Goal: Task Accomplishment & Management: Manage account settings

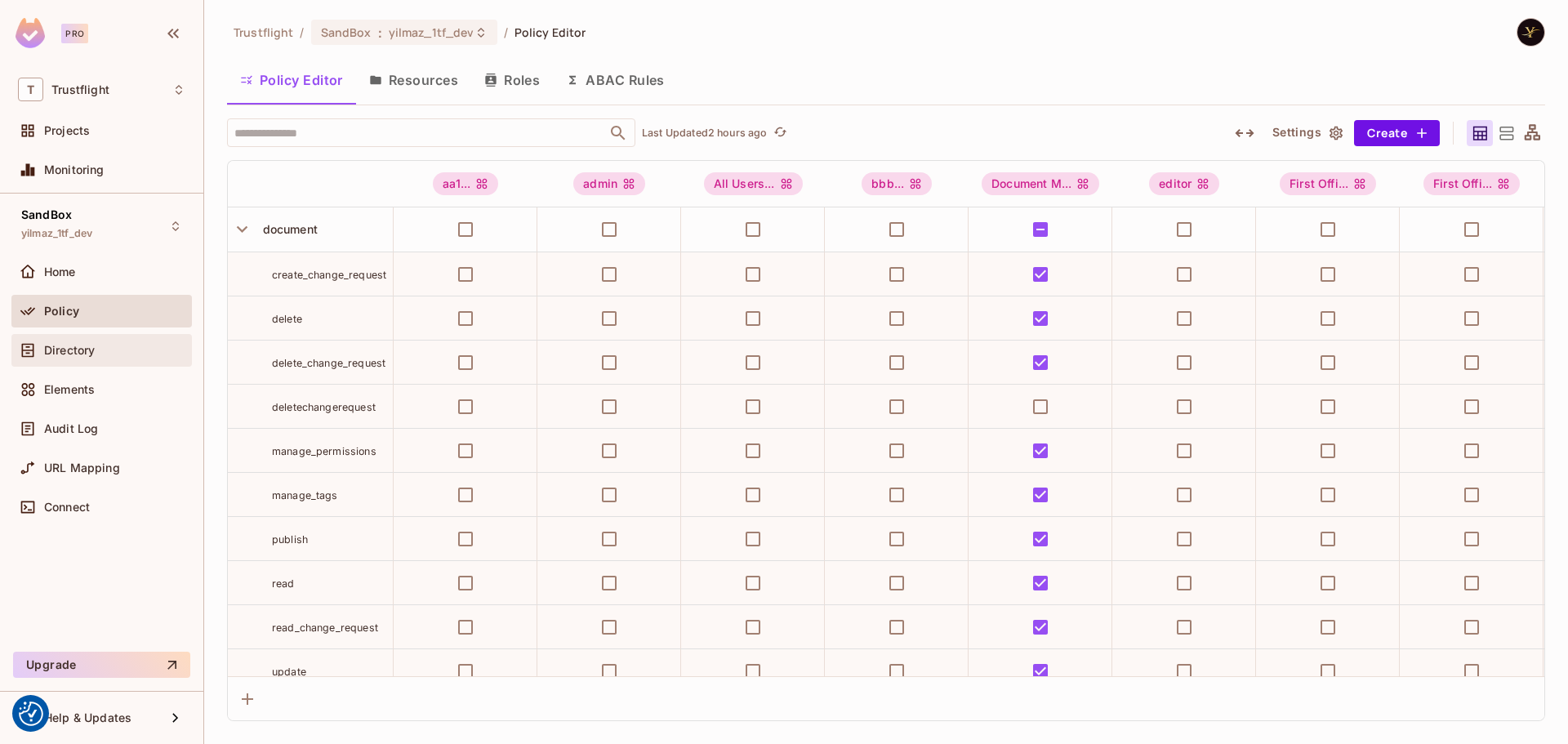
click at [107, 344] on div "Directory" at bounding box center [115, 351] width 141 height 13
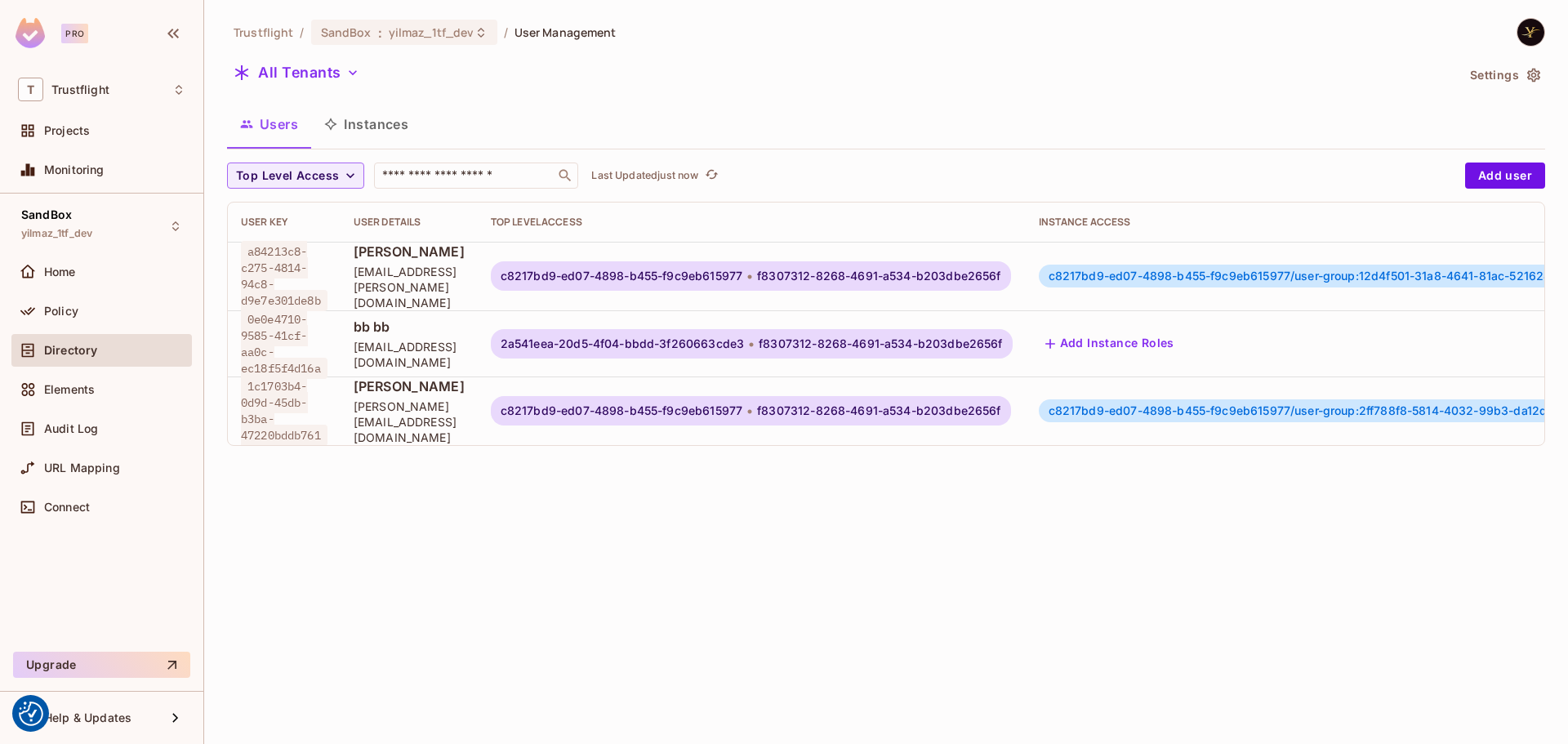
click at [639, 526] on div "Trustflight / SandBox : yilmaz_1tf_dev / User Management All Tenants Settings U…" at bounding box center [886, 372] width 1364 height 744
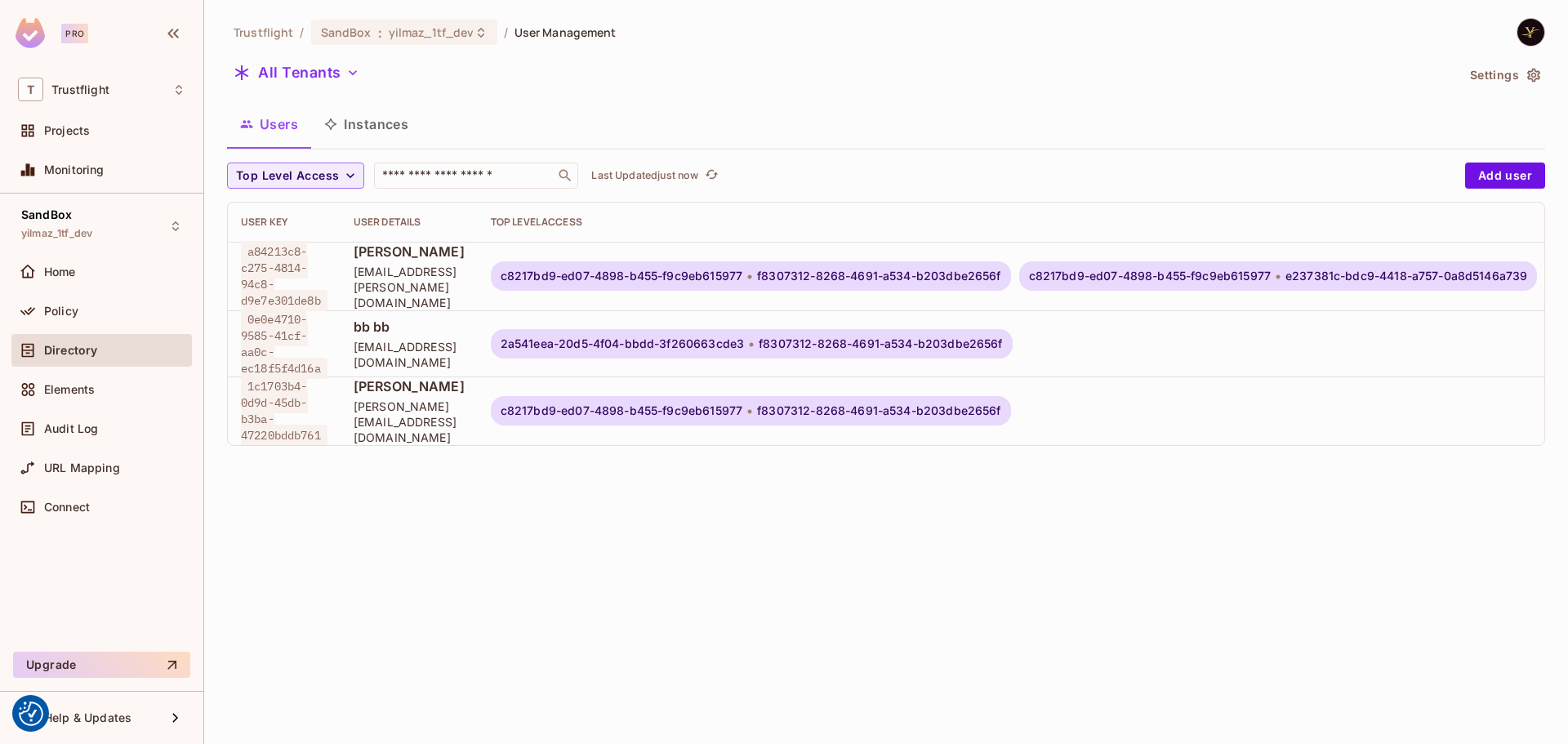
click at [681, 532] on div "Trustflight / SandBox : yilmaz_1tf_dev / User Management All Tenants Settings U…" at bounding box center [886, 372] width 1364 height 744
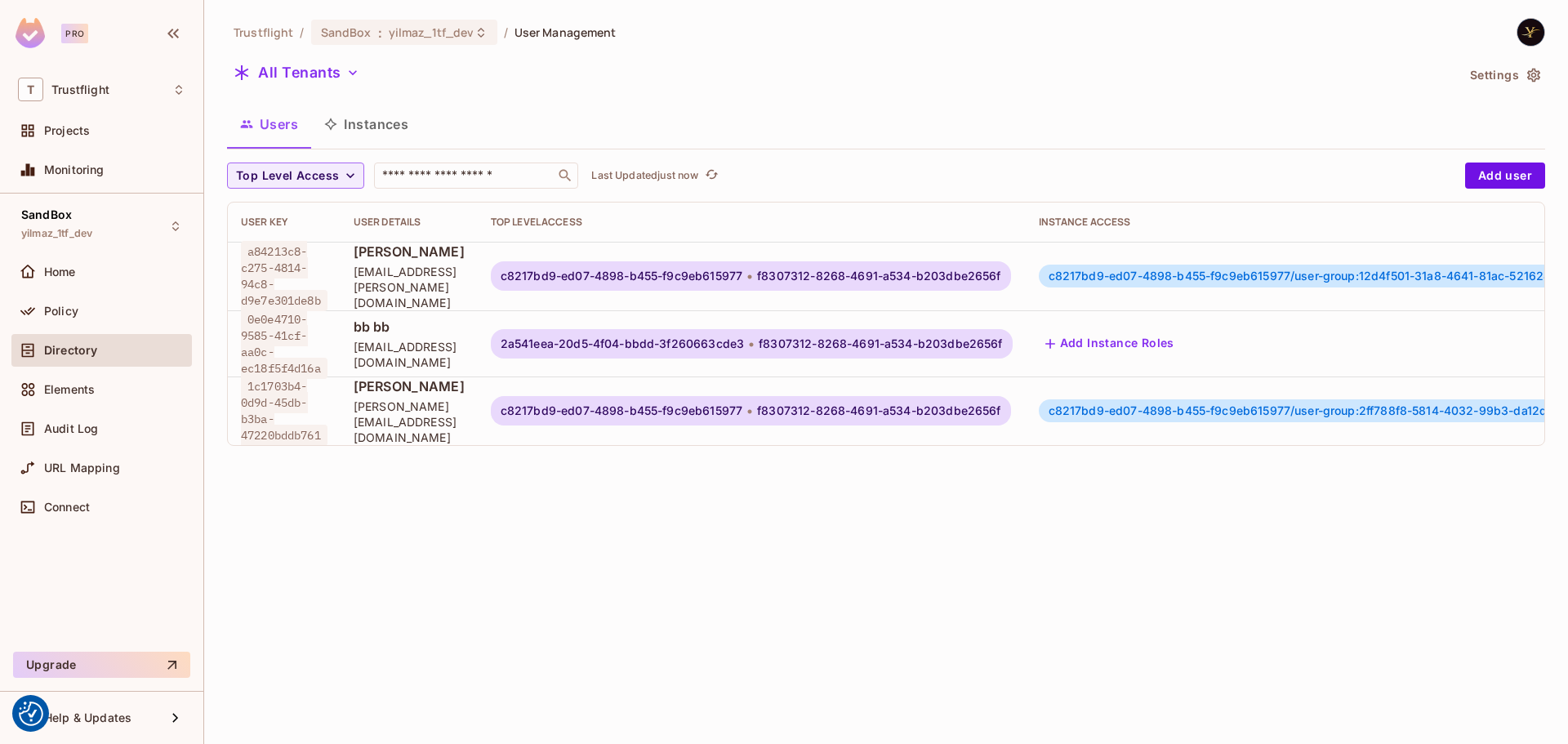
click at [584, 547] on div "Trustflight / SandBox : yilmaz_1tf_dev / User Management All Tenants Settings U…" at bounding box center [886, 372] width 1364 height 744
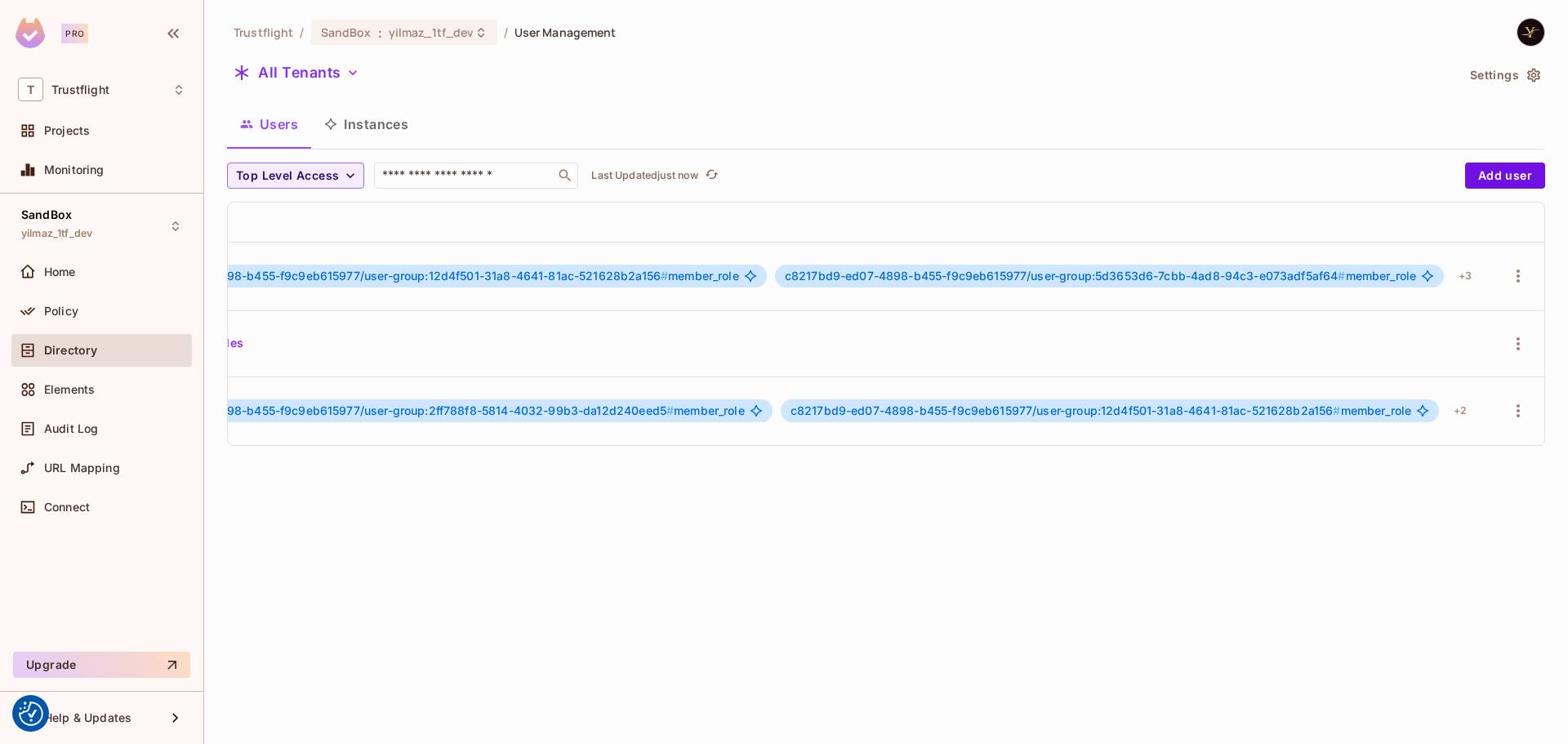
scroll to position [0, 1544]
click at [1516, 275] on icon "button" at bounding box center [1517, 276] width 3 height 13
click at [1423, 377] on div "Edit Attributes" at bounding box center [1441, 384] width 81 height 16
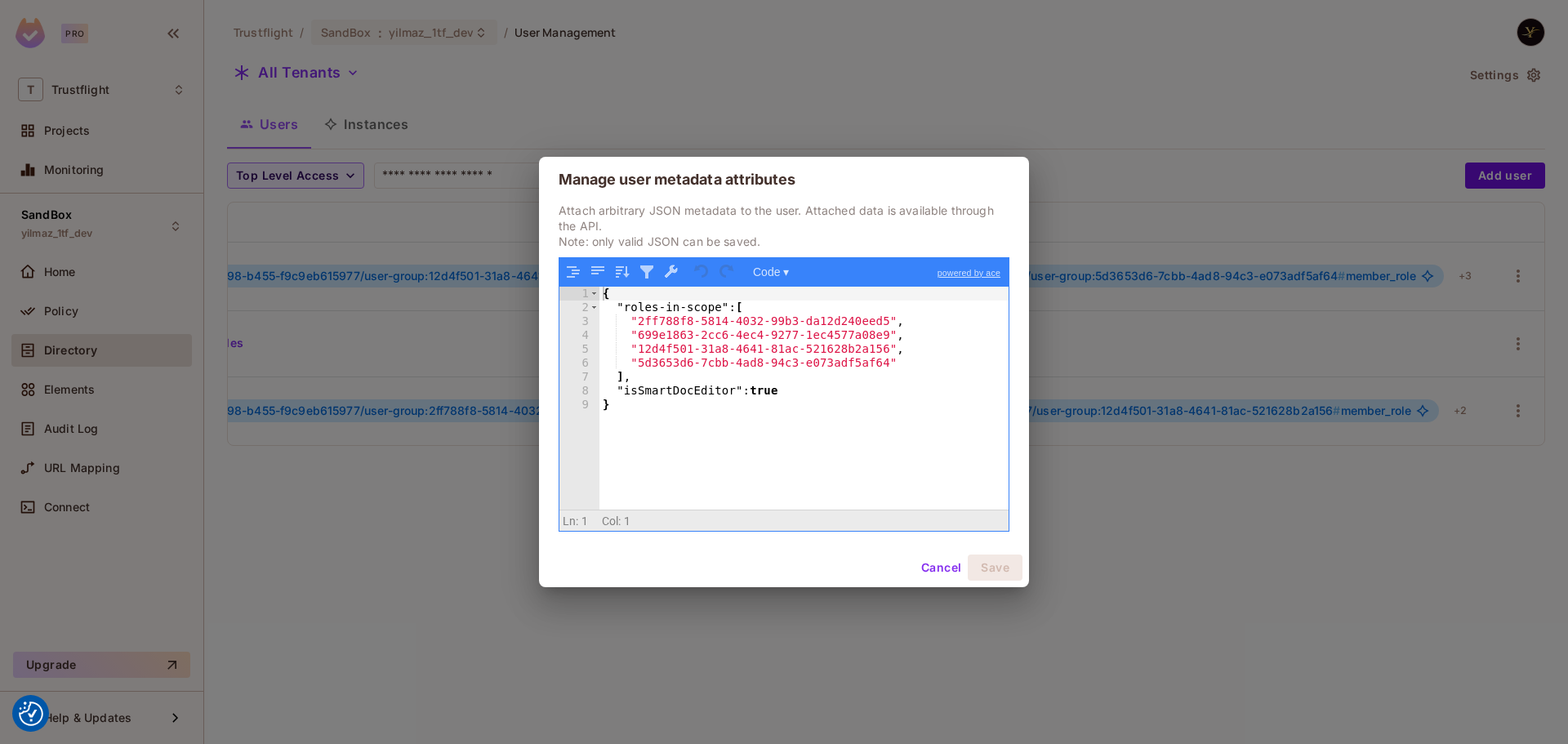
click at [933, 563] on button "Cancel" at bounding box center [941, 566] width 54 height 26
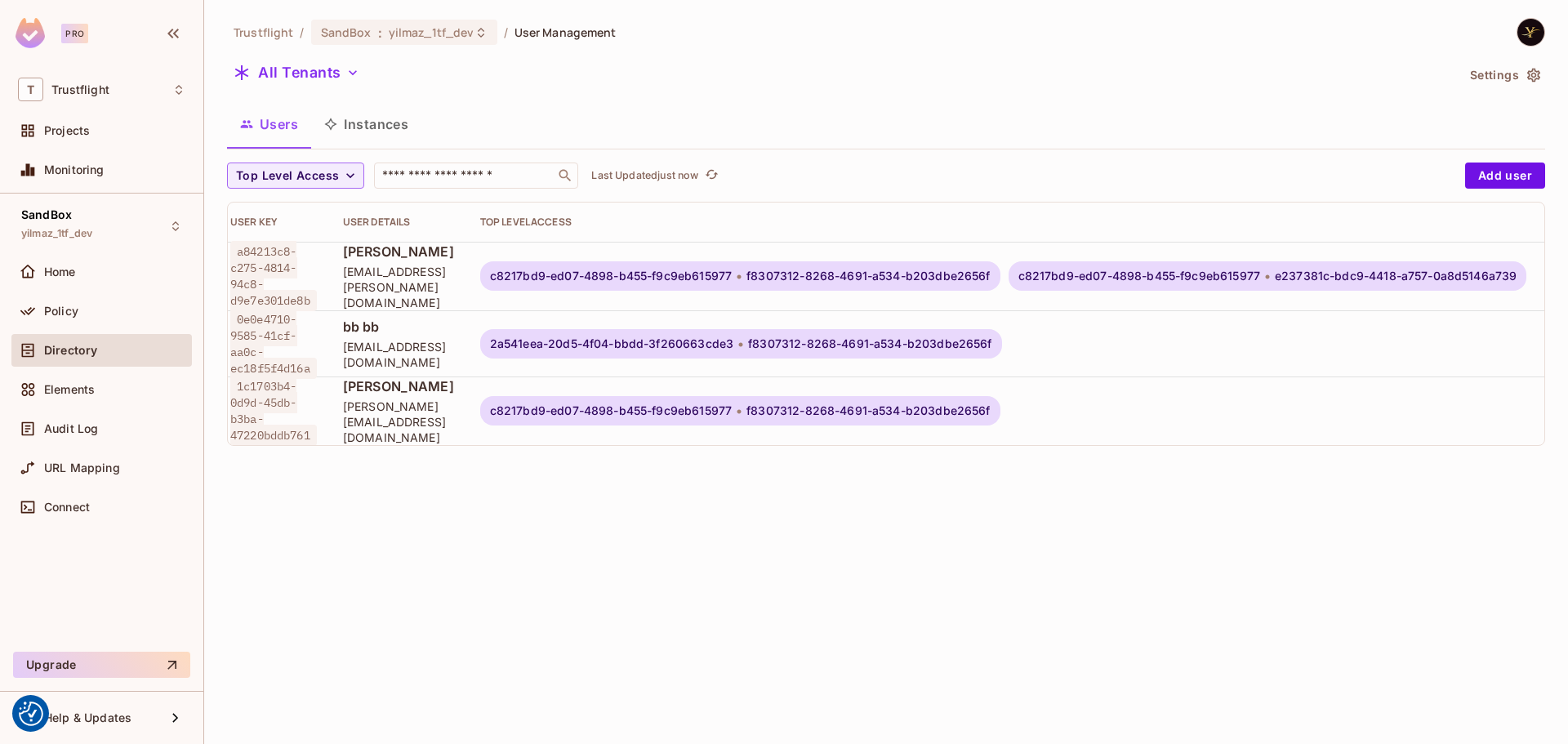
scroll to position [0, 0]
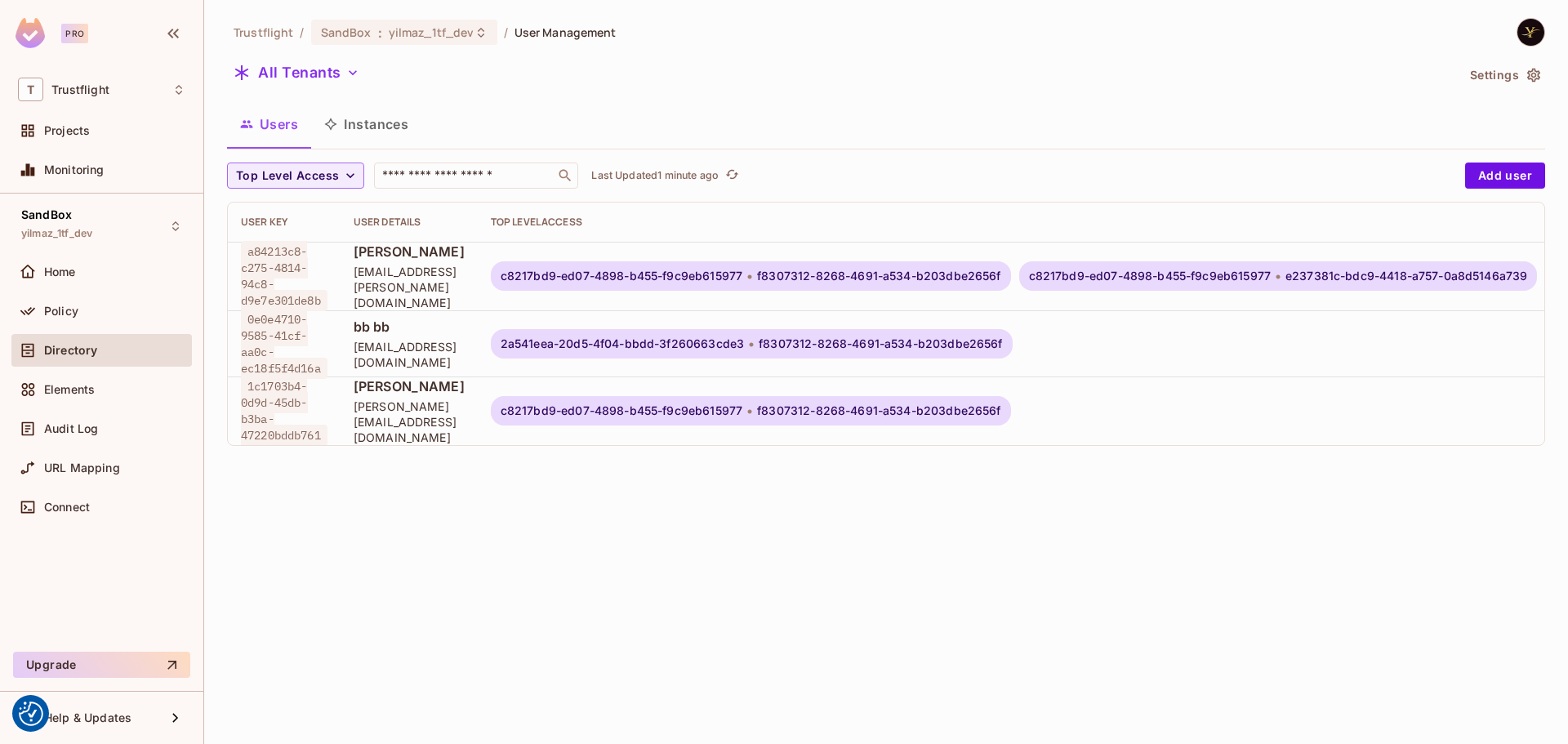
click at [582, 563] on div "Trustflight / SandBox : yilmaz_1tf_dev / User Management All Tenants Settings U…" at bounding box center [886, 372] width 1364 height 744
click at [407, 37] on span "yilmaz_1tf_dev" at bounding box center [432, 32] width 86 height 15
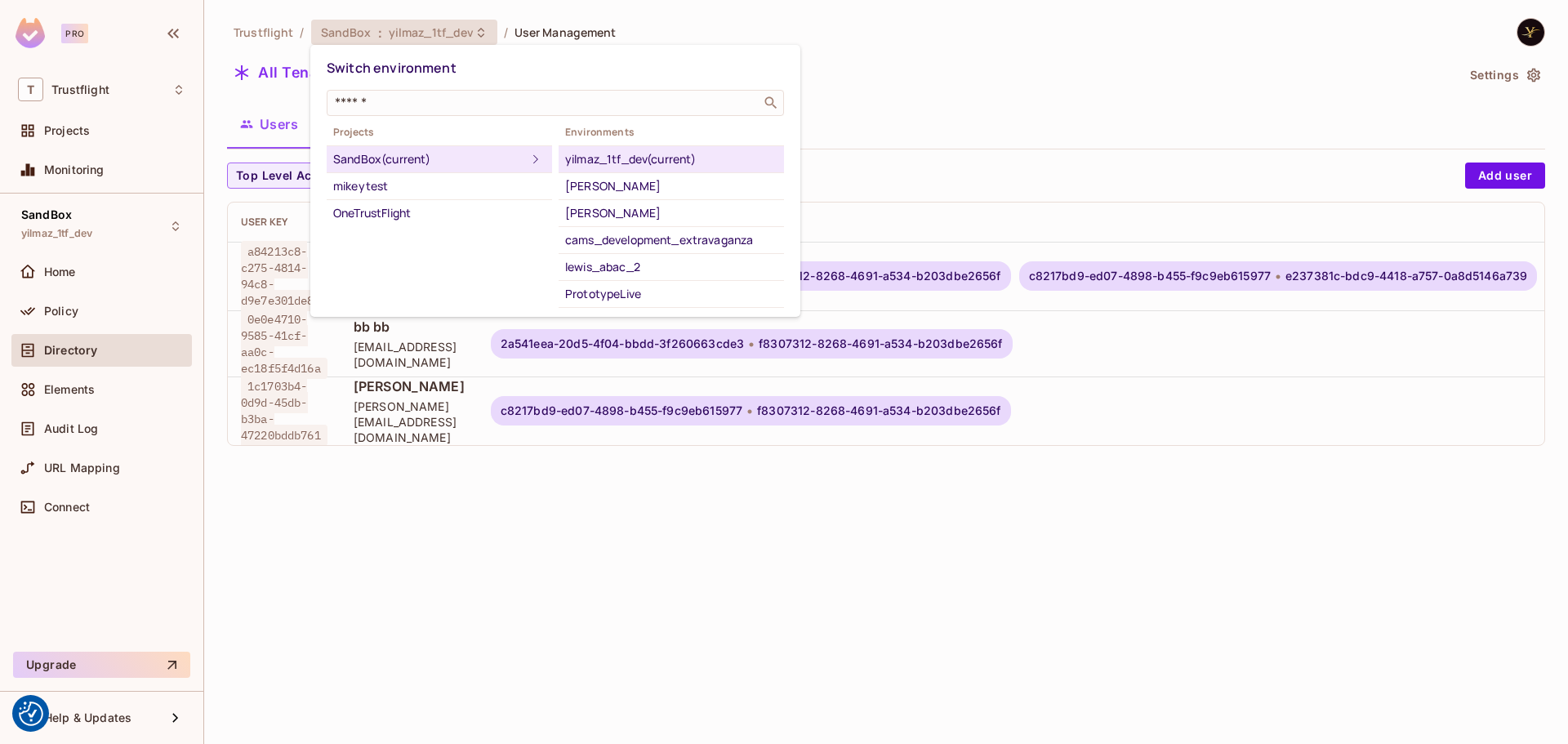
click at [419, 26] on div at bounding box center [784, 372] width 1568 height 744
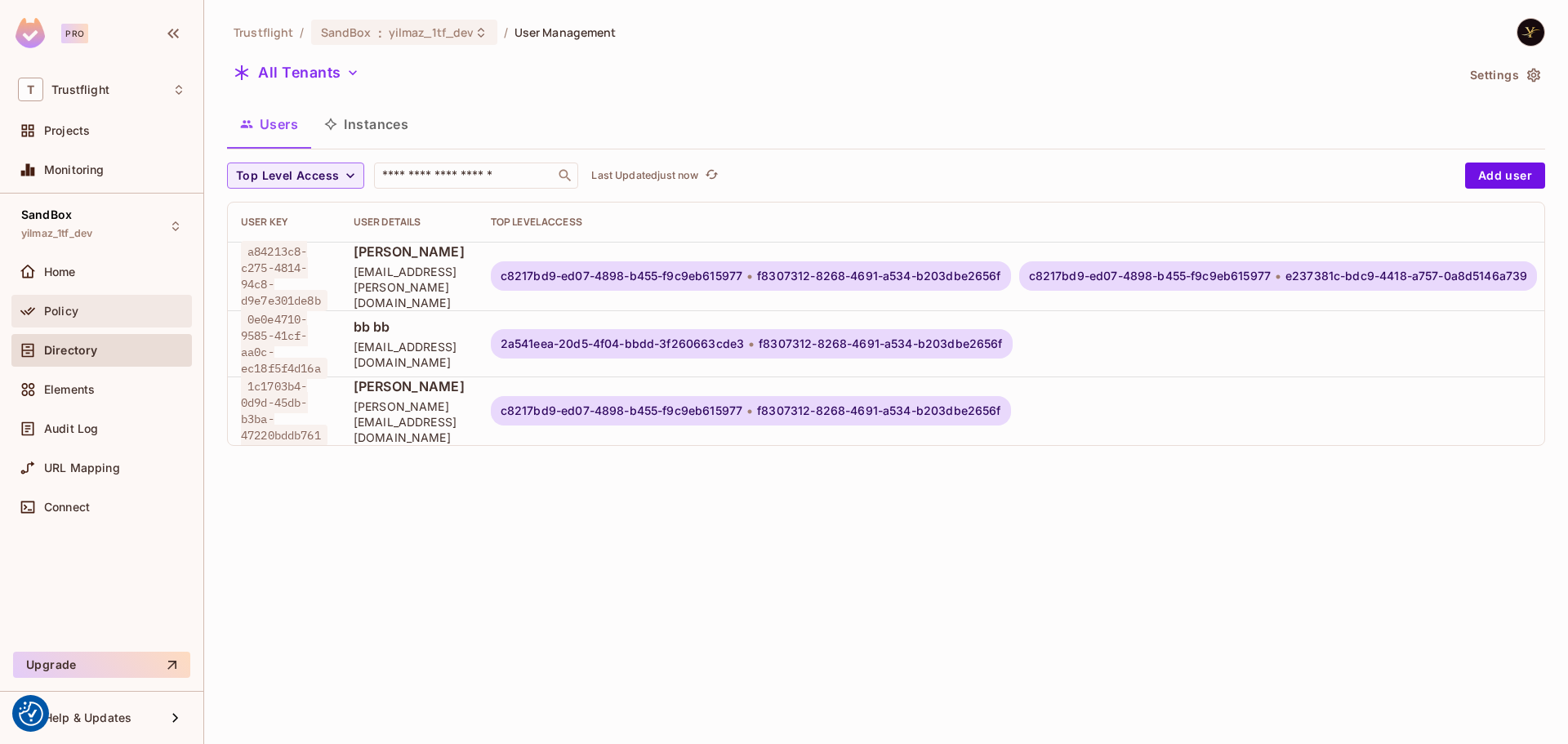
click at [119, 301] on div "Policy" at bounding box center [101, 310] width 167 height 20
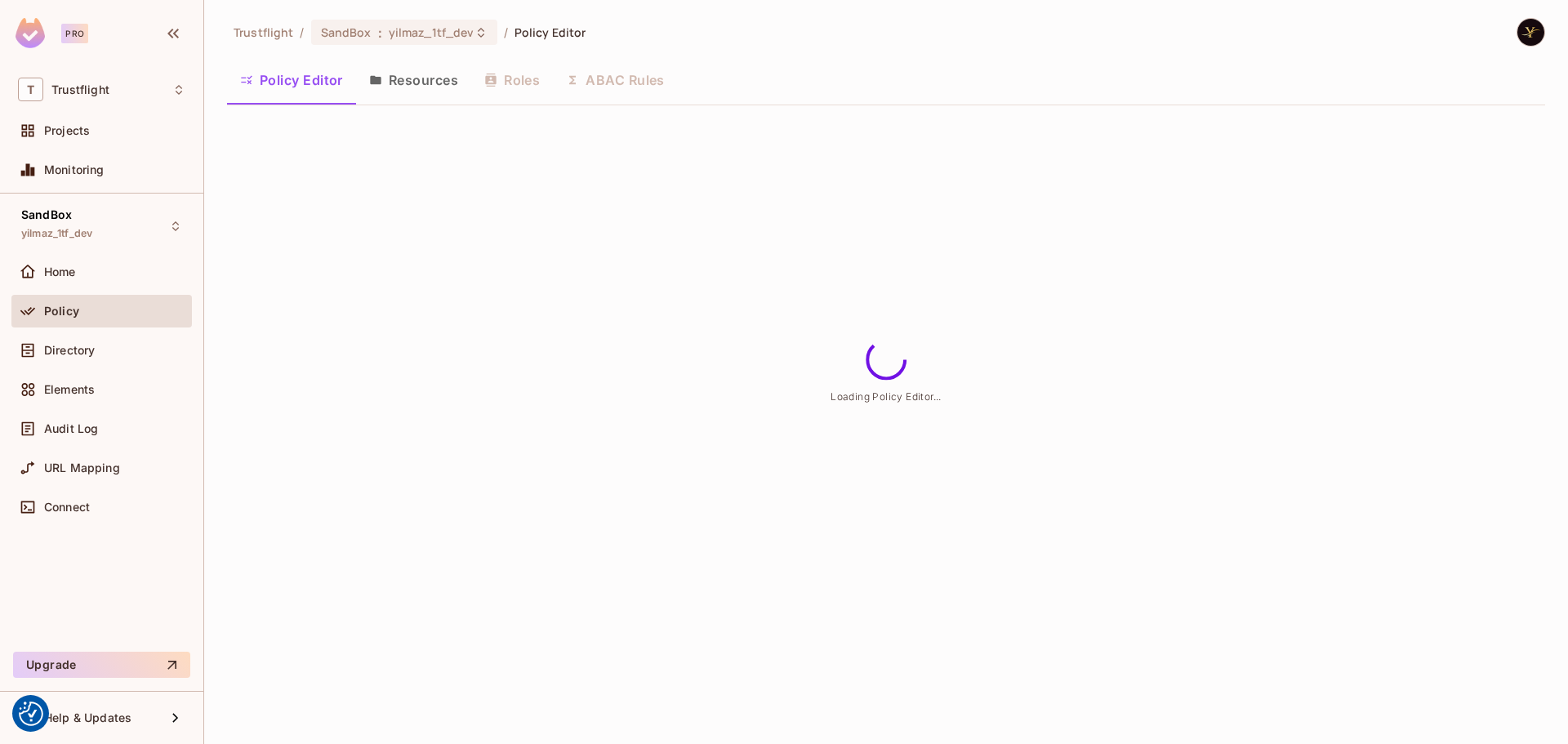
click at [513, 74] on button "Roles" at bounding box center [511, 79] width 81 height 41
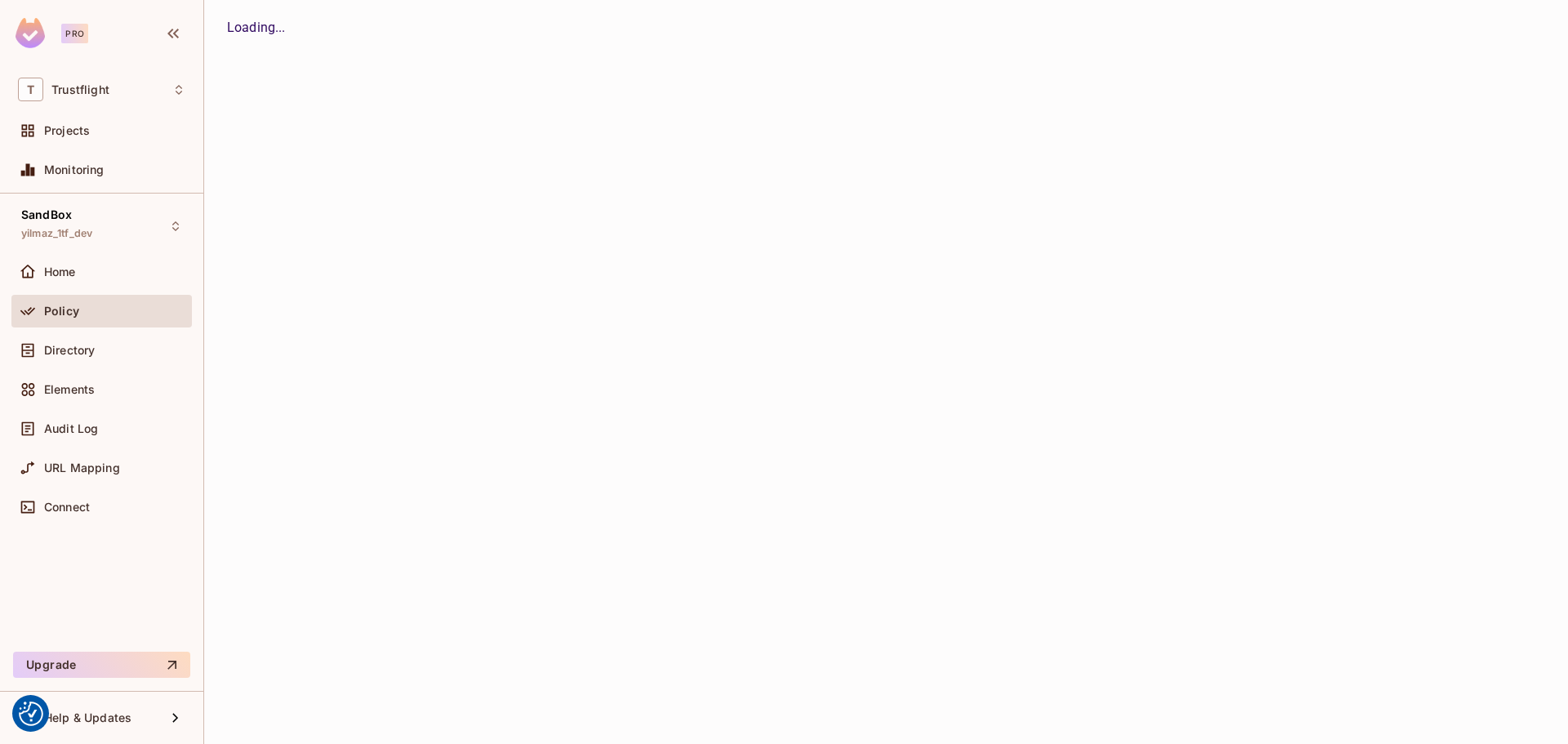
click at [0, 0] on button "Roles" at bounding box center [0, 0] width 0 height 0
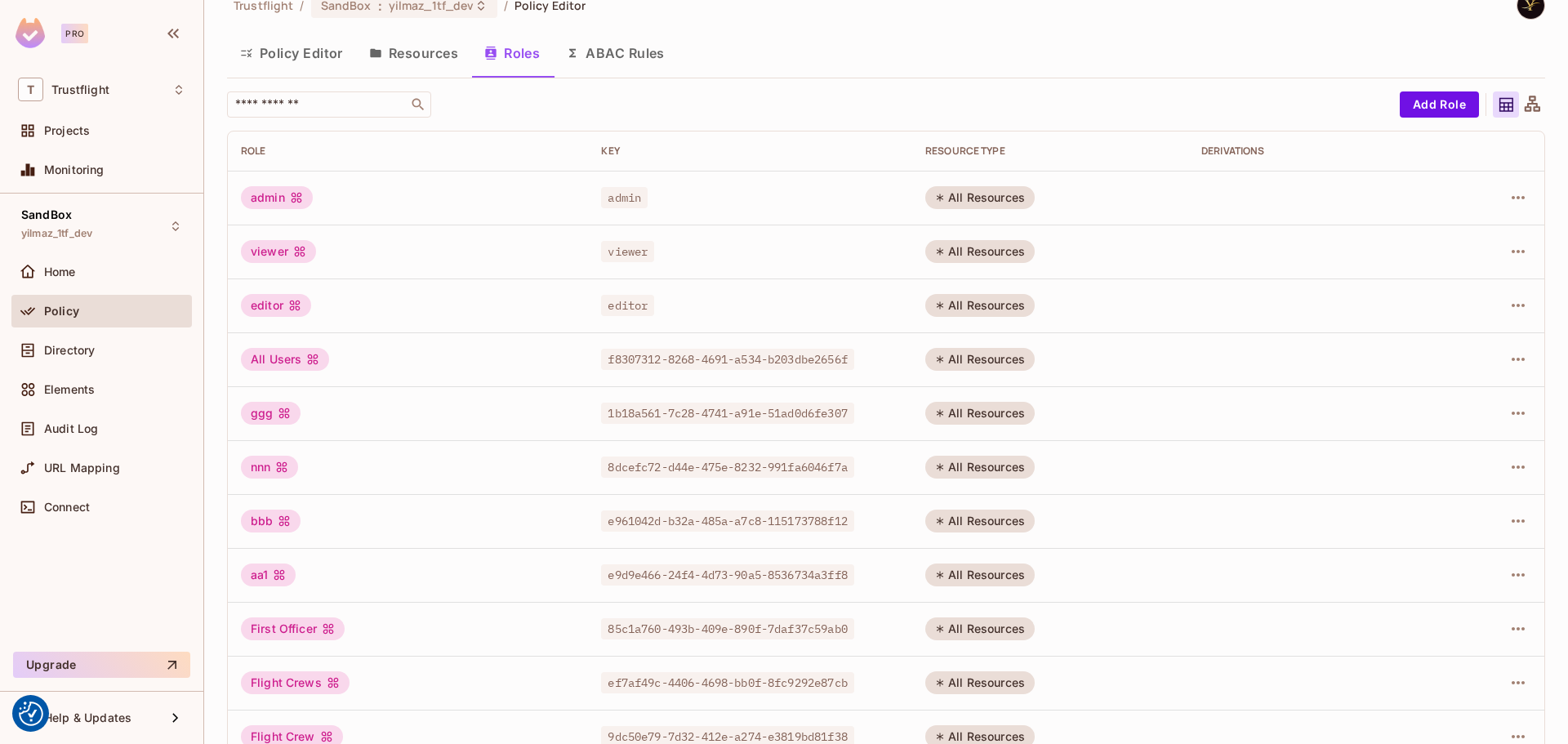
scroll to position [20, 0]
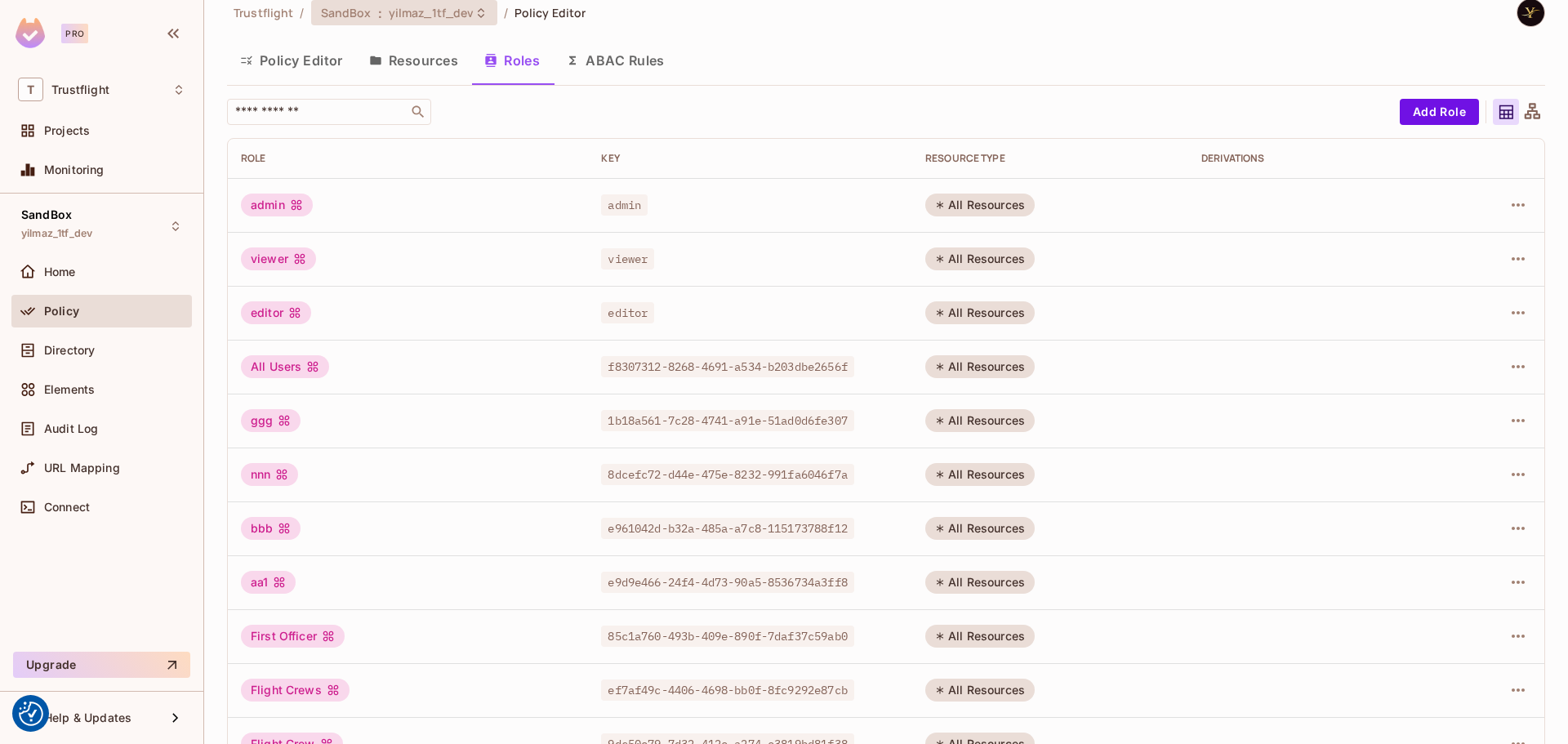
click at [405, 3] on div "SandBox : yilmaz_1tf_dev" at bounding box center [404, 12] width 186 height 25
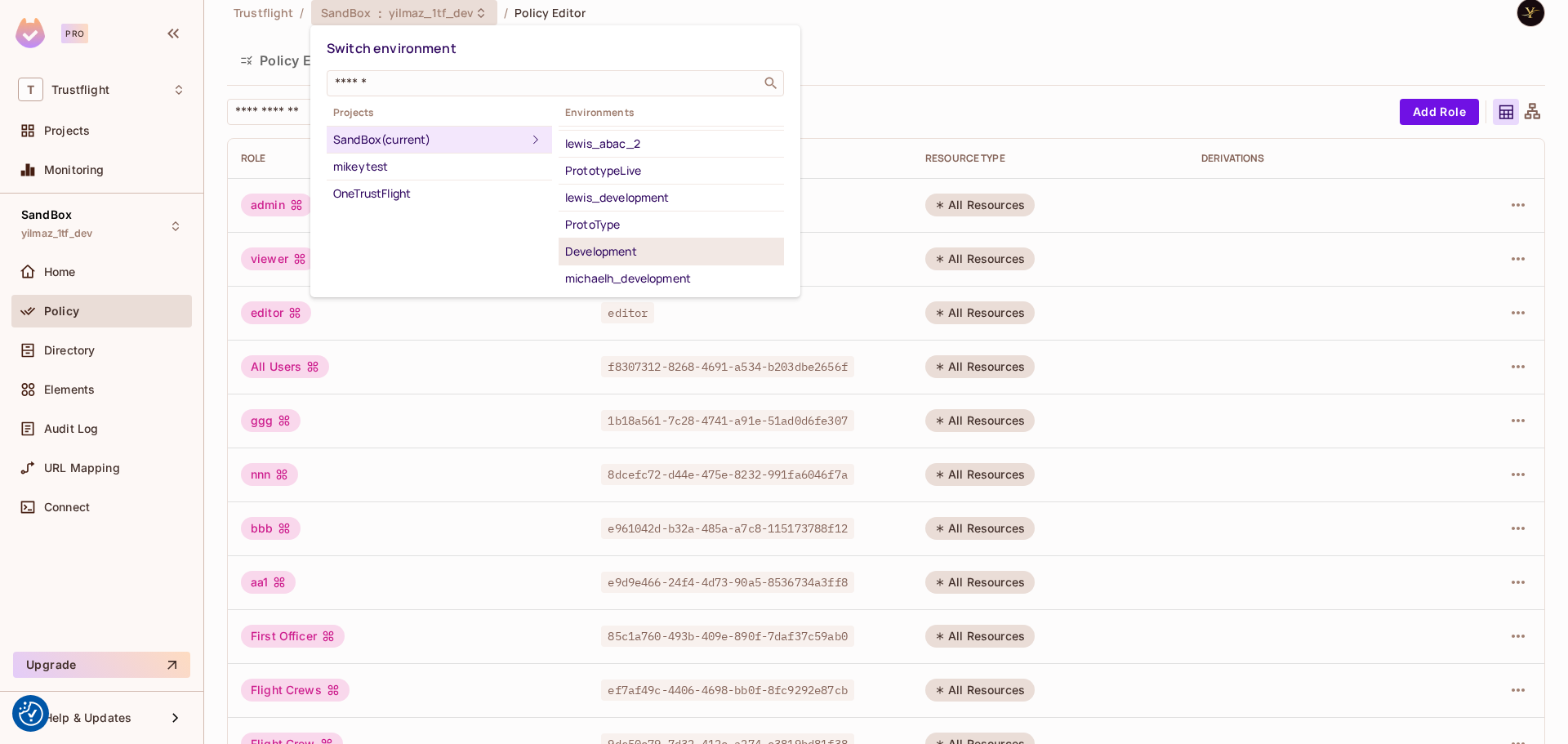
scroll to position [160, 0]
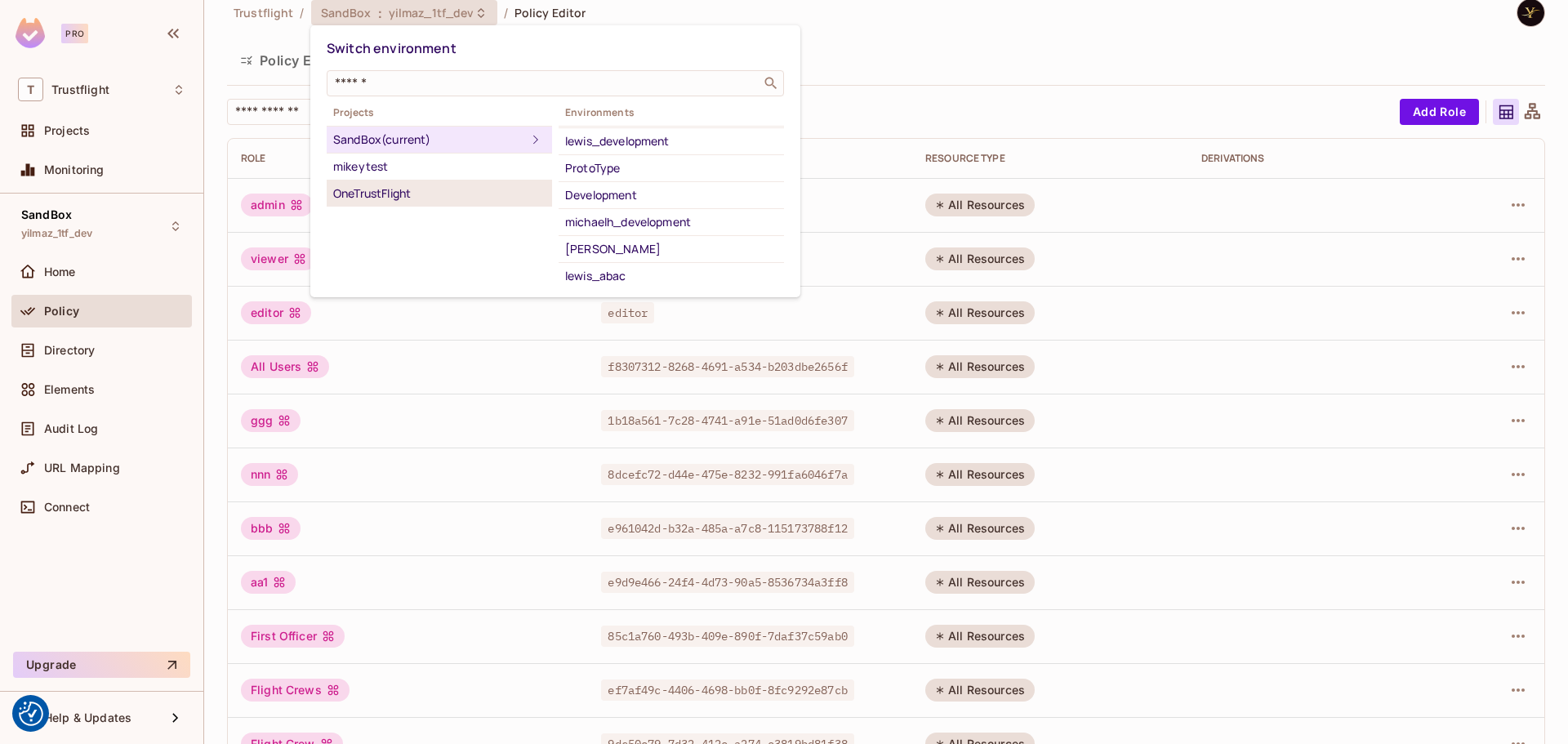
click at [427, 193] on div "OneTrustFlight" at bounding box center [440, 193] width 212 height 20
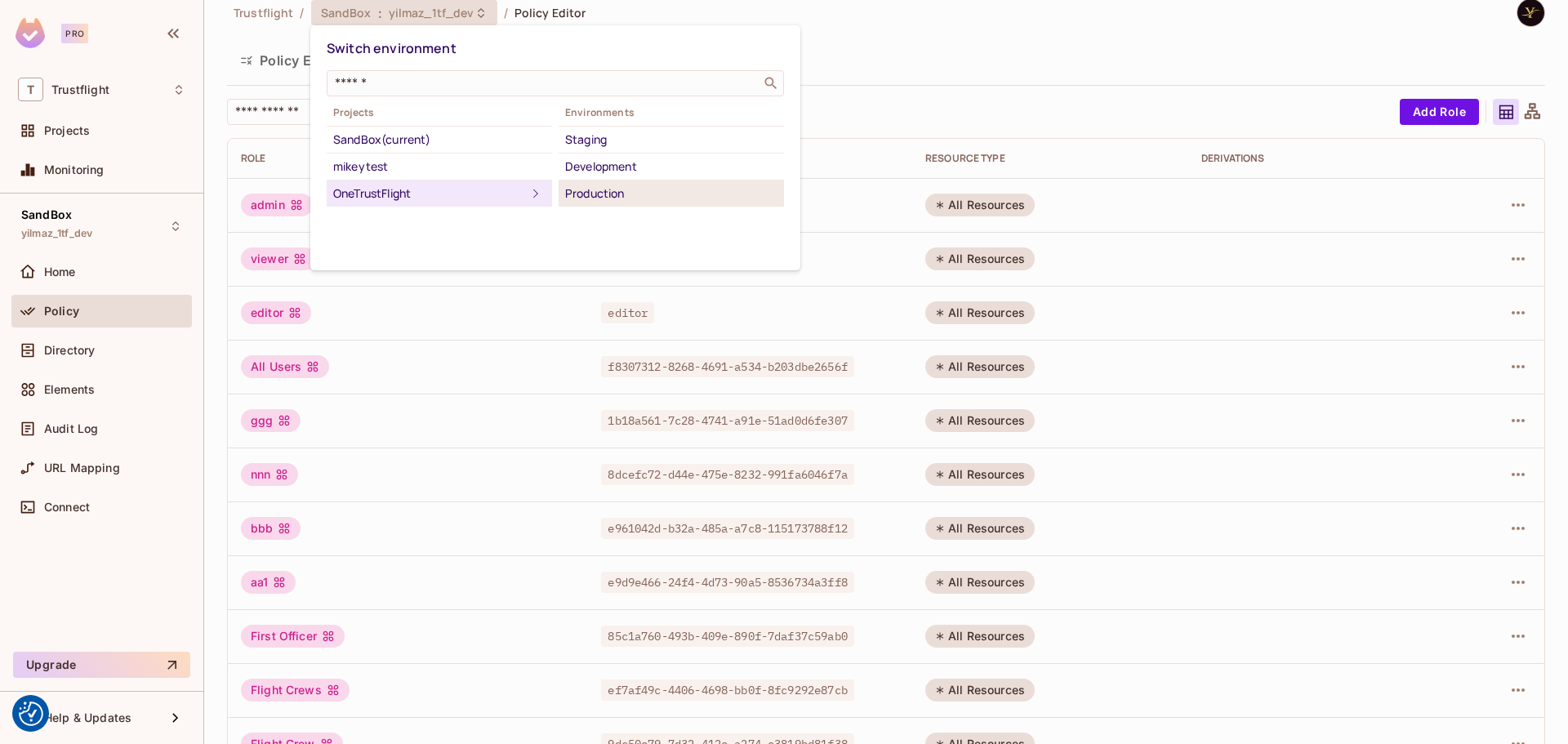
click at [627, 191] on div "Production" at bounding box center [671, 193] width 212 height 20
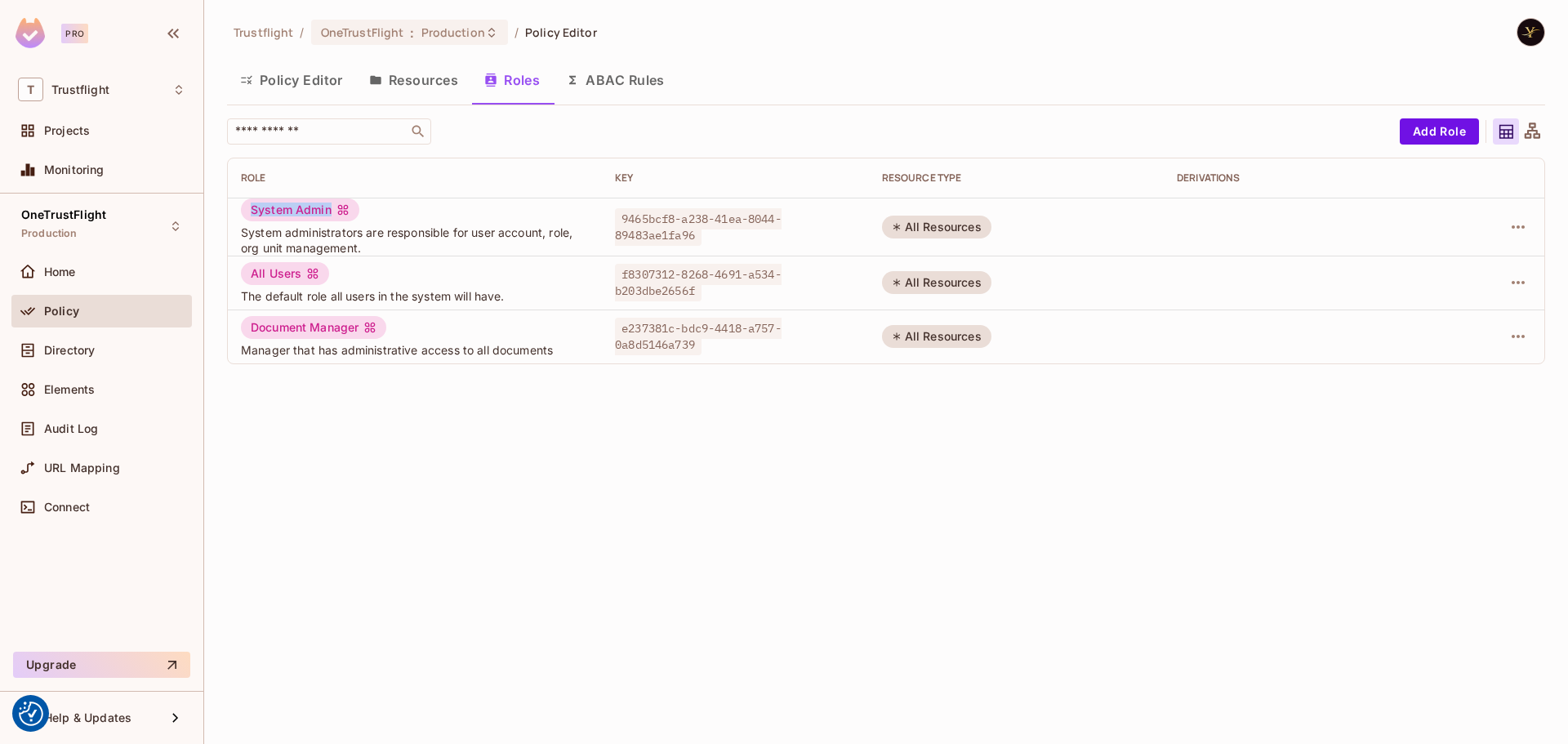
drag, startPoint x: 329, startPoint y: 208, endPoint x: 255, endPoint y: 205, distance: 74.1
click at [242, 205] on div "System Admin" at bounding box center [300, 210] width 118 height 23
copy div "System Admin"
click at [462, 42] on div "OneTrustFlight : Production" at bounding box center [410, 32] width 197 height 25
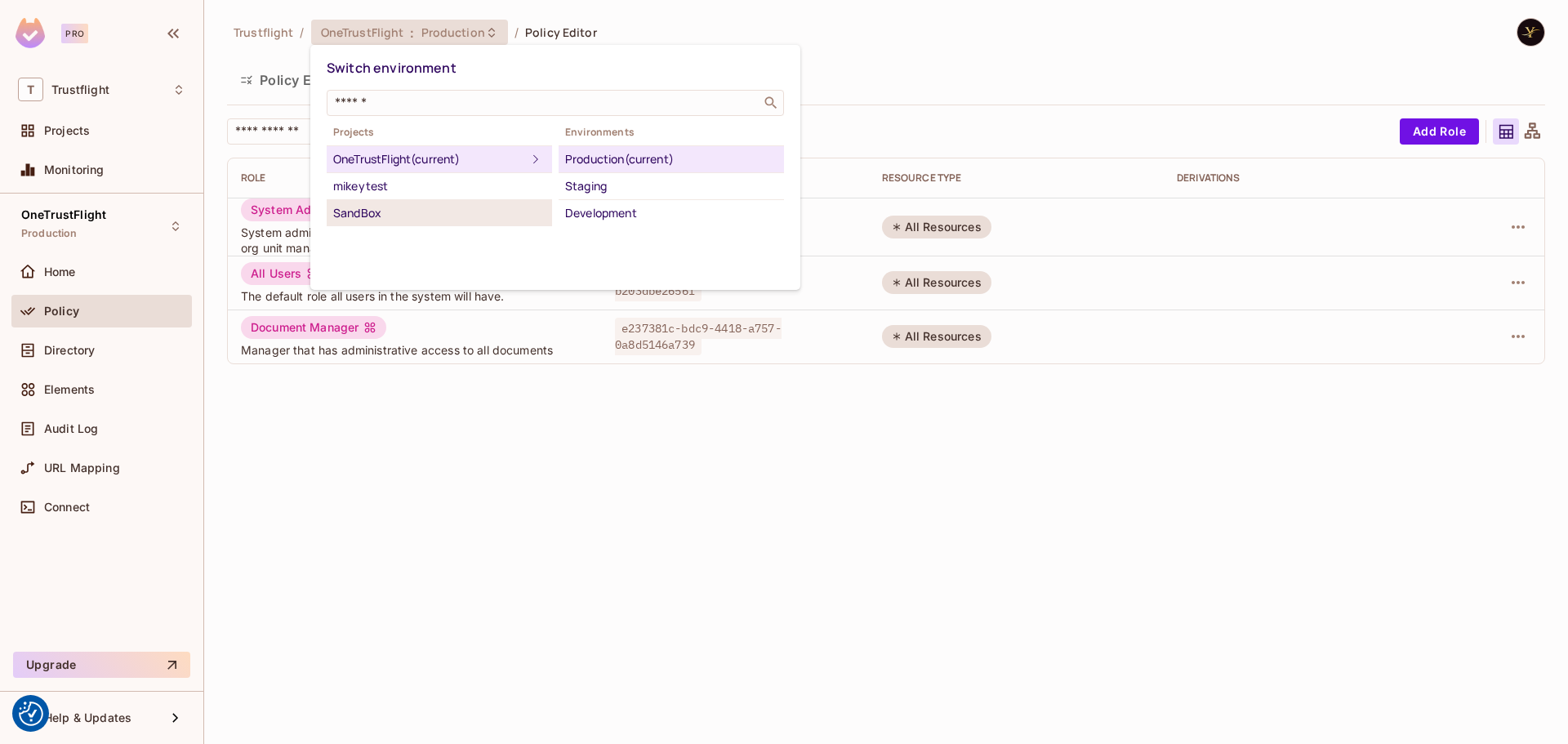
click at [441, 210] on div "SandBox" at bounding box center [440, 213] width 212 height 20
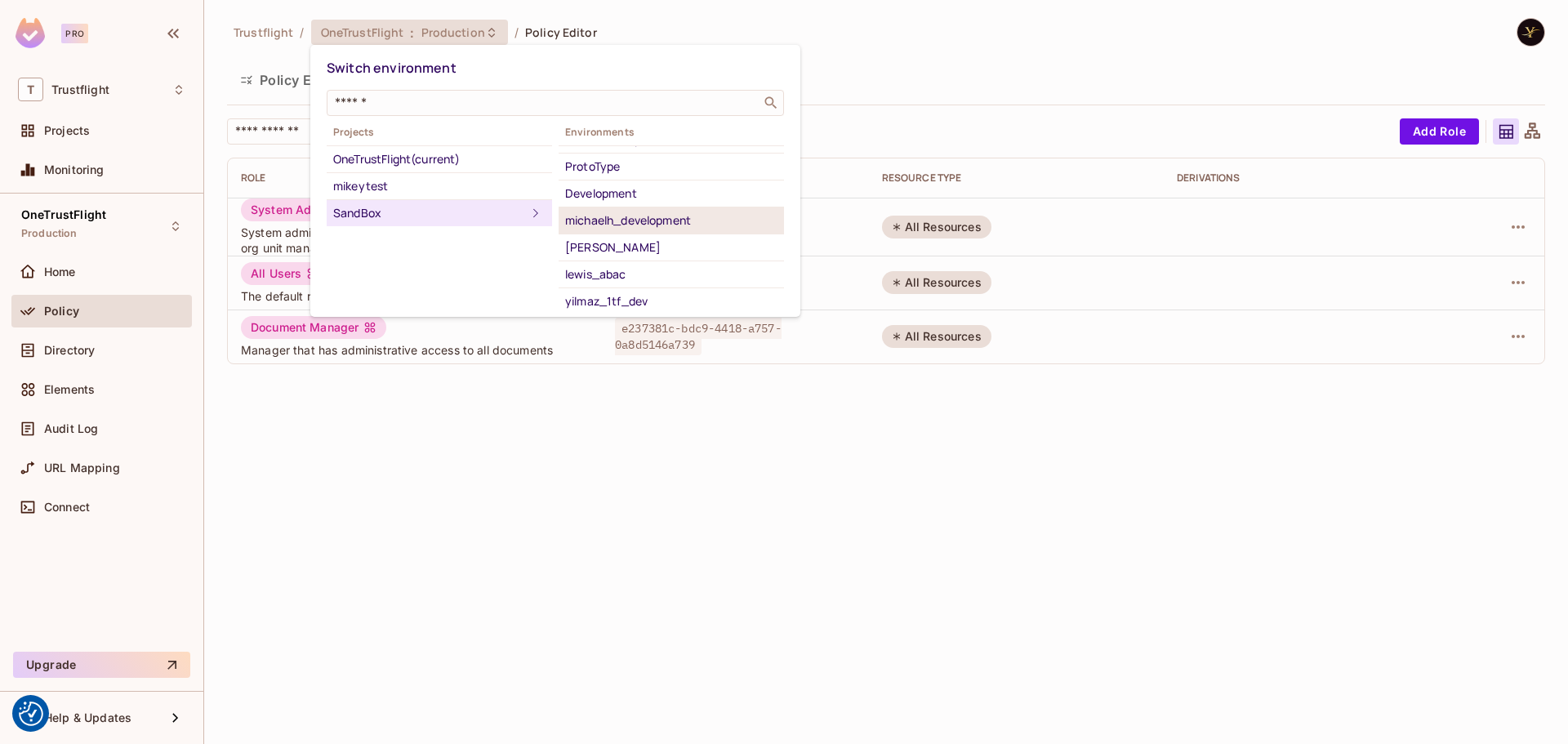
scroll to position [160, 0]
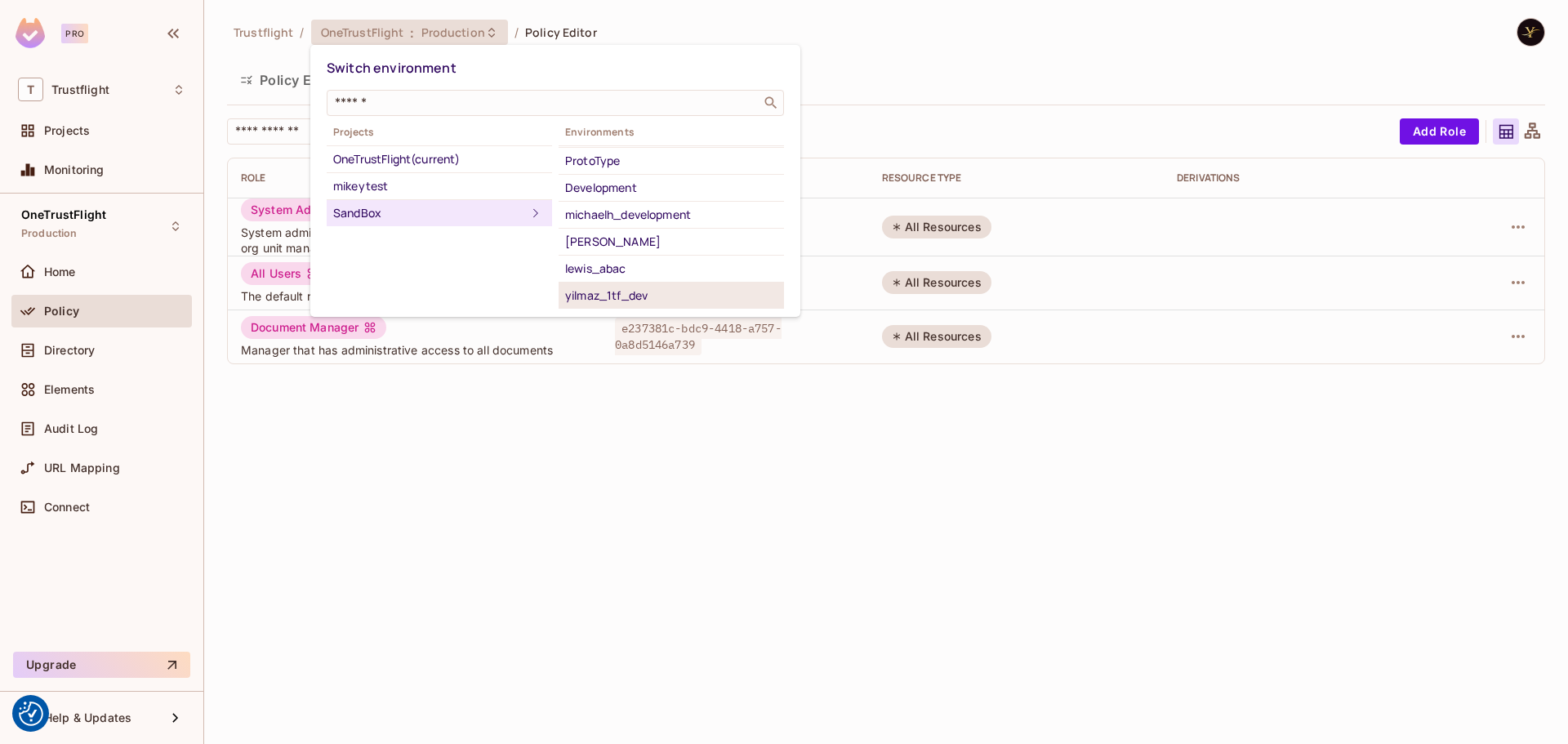
click at [601, 290] on div "yilmaz_1tf_dev" at bounding box center [671, 295] width 212 height 20
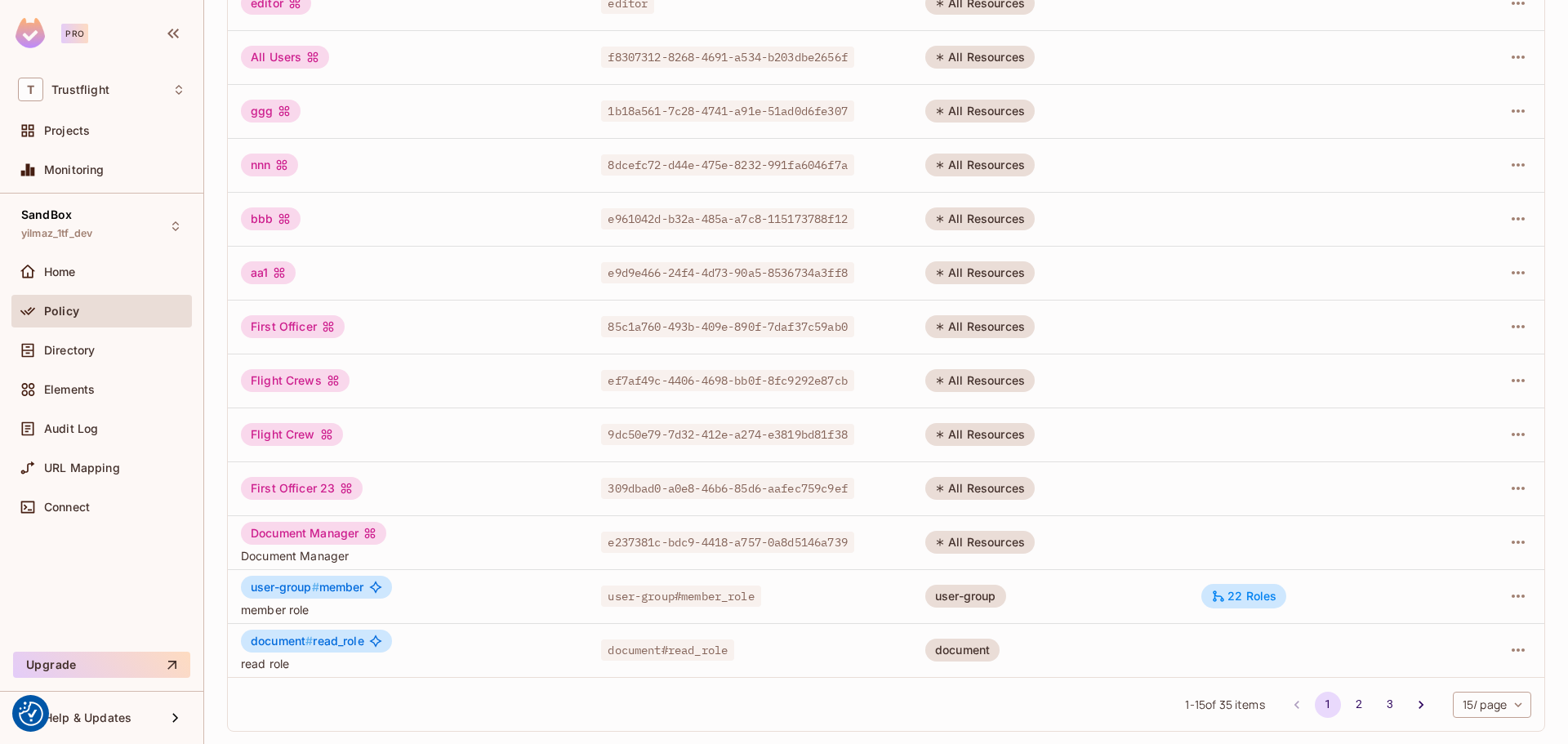
scroll to position [329, 0]
click at [1377, 702] on button "3" at bounding box center [1389, 703] width 26 height 26
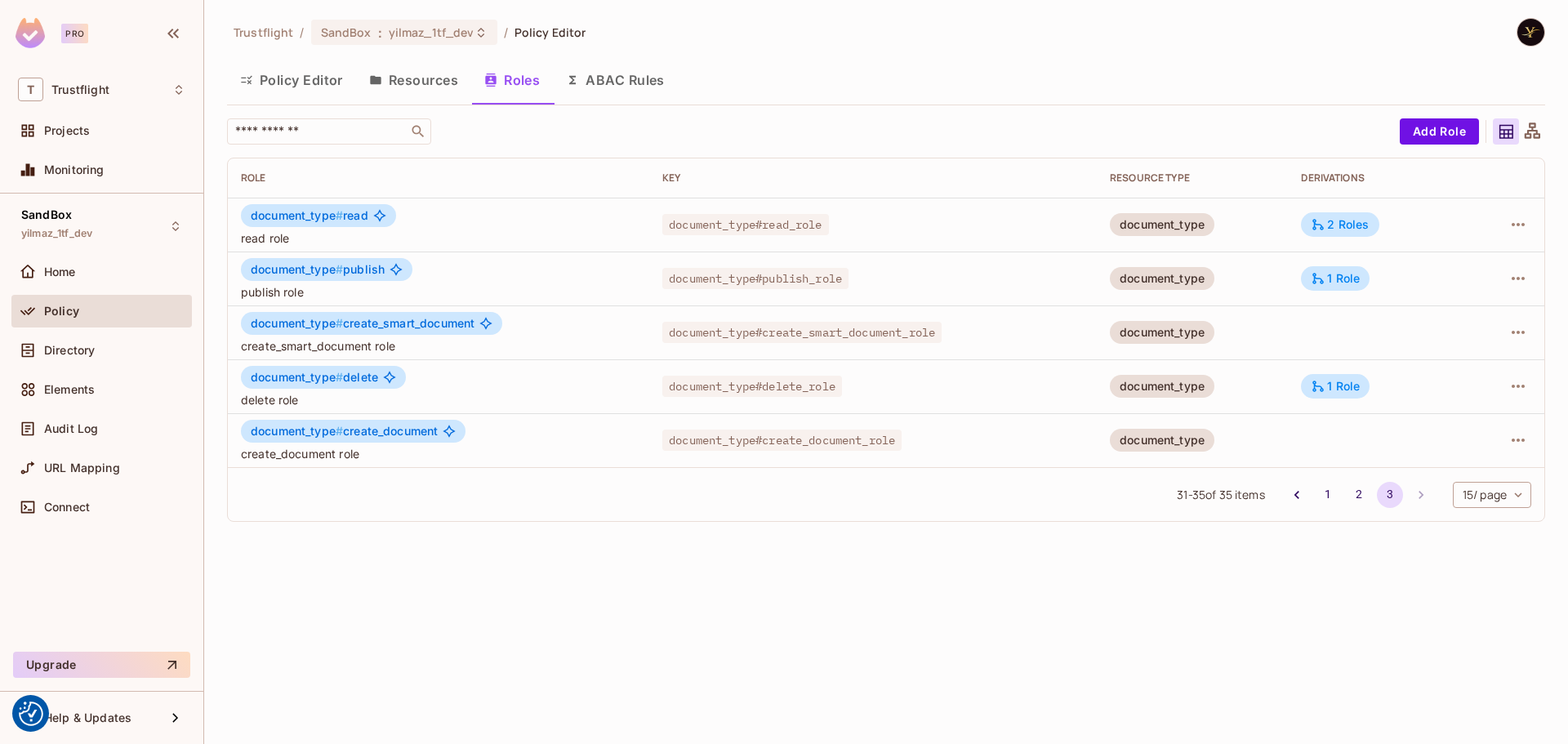
scroll to position [0, 0]
click at [1354, 491] on button "2" at bounding box center [1358, 494] width 26 height 26
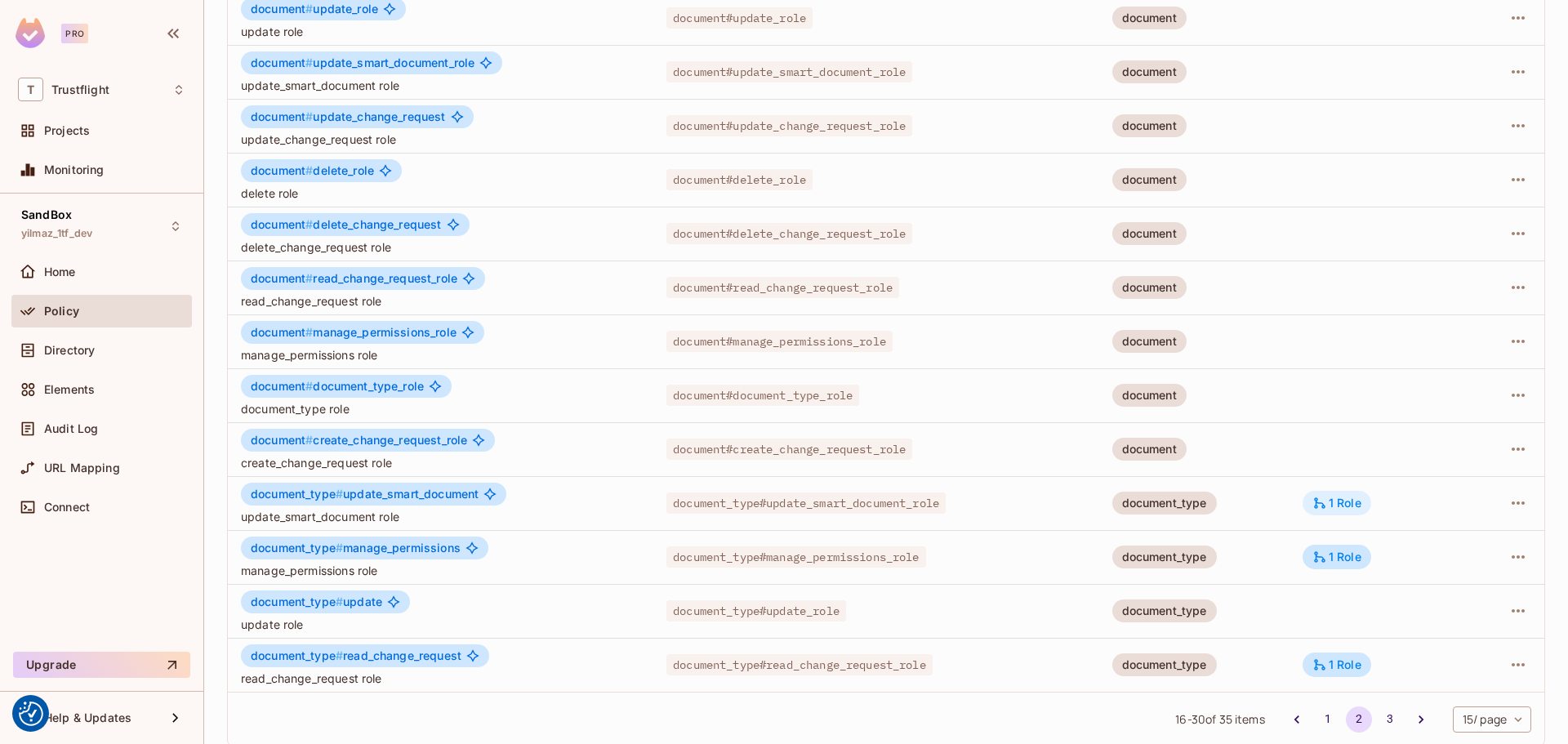
scroll to position [329, 0]
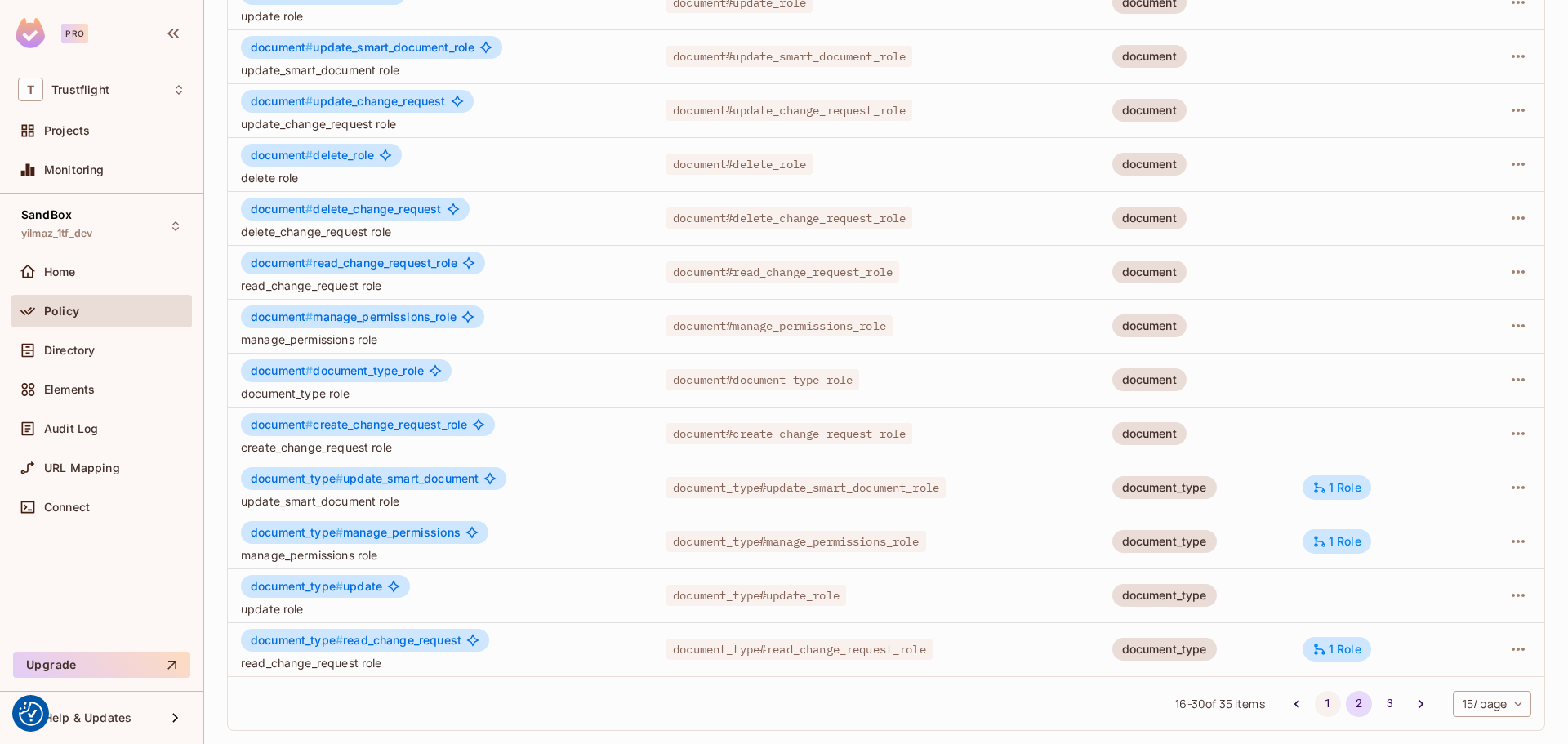
click at [1315, 699] on button "1" at bounding box center [1327, 703] width 26 height 26
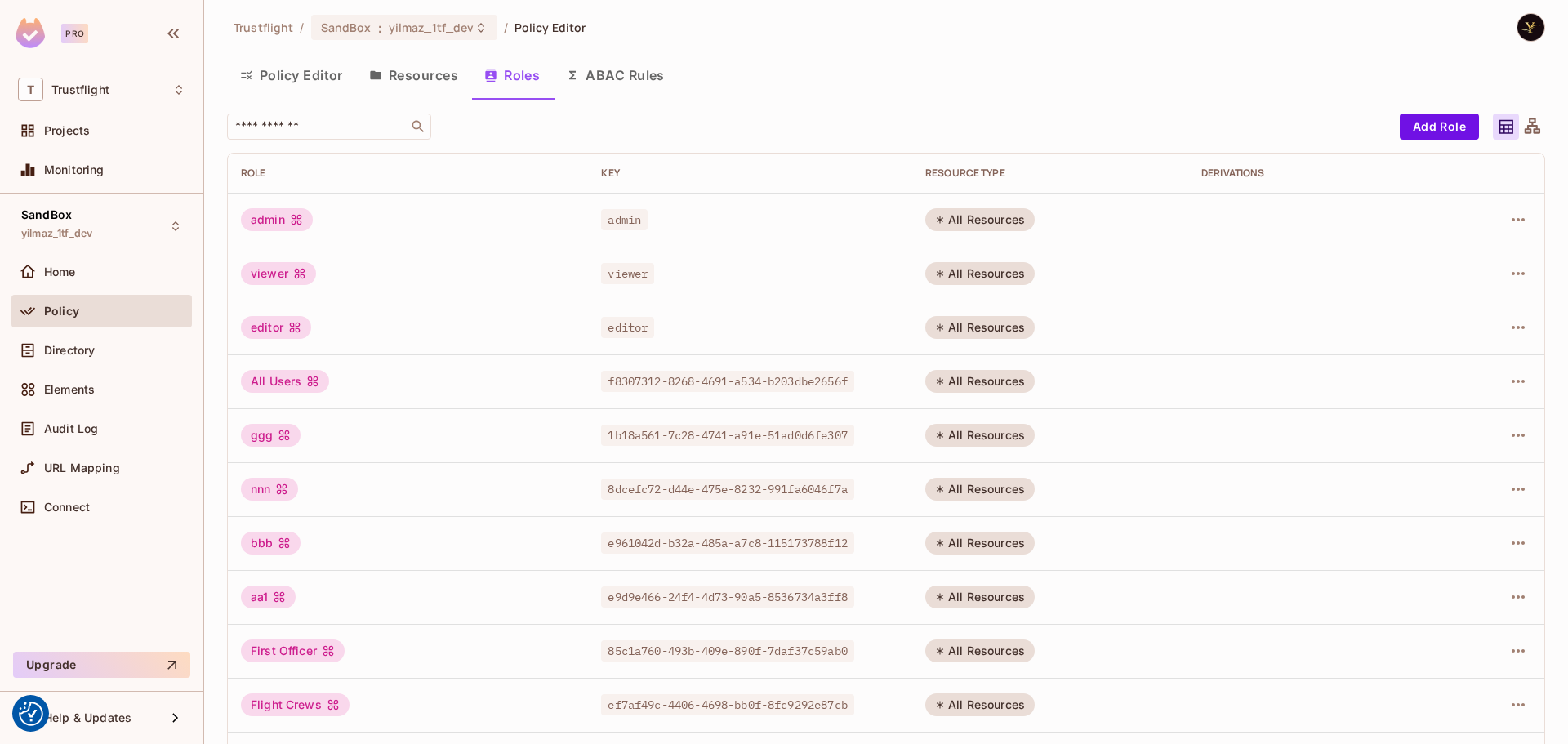
scroll to position [4, 0]
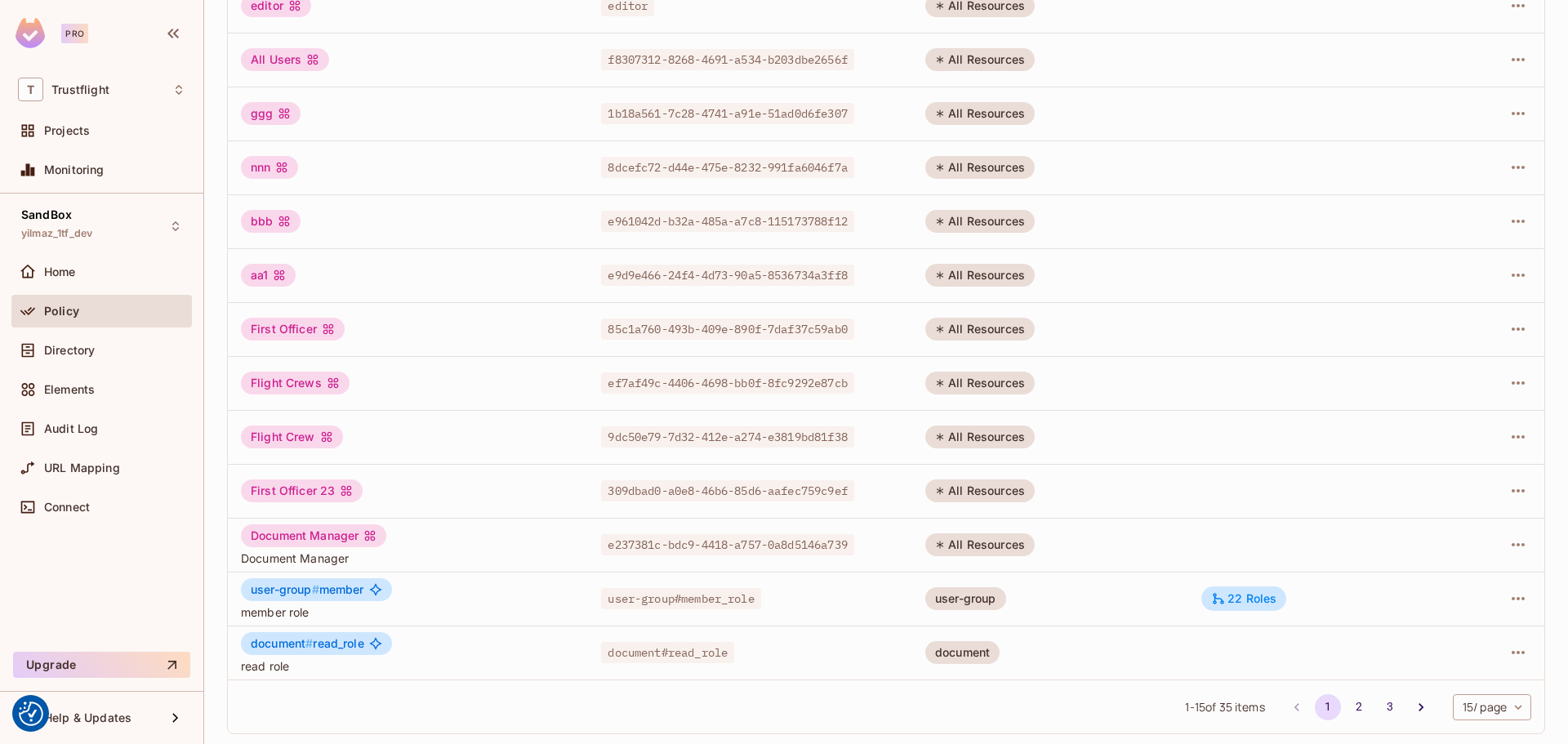
scroll to position [329, 0]
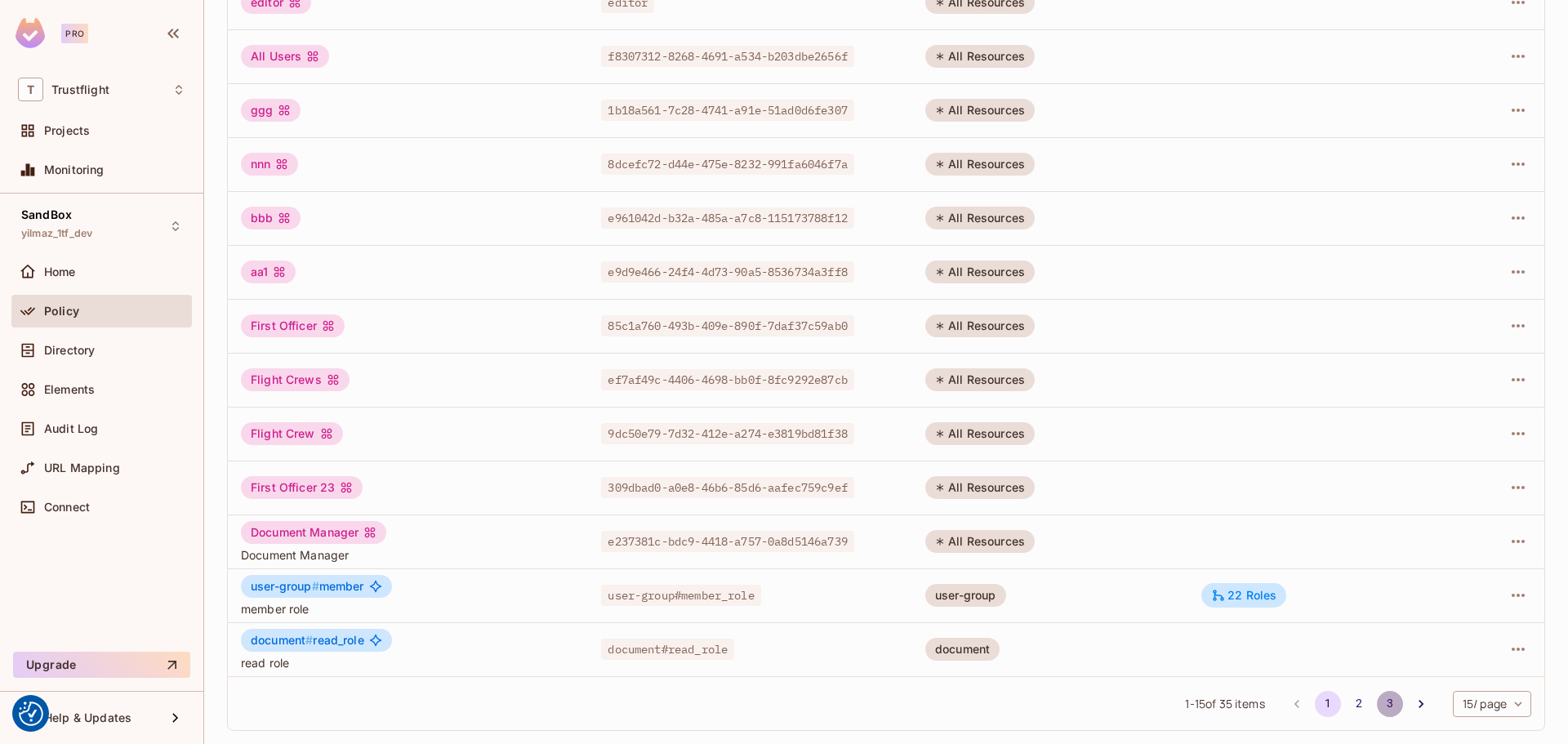
click at [1377, 698] on button "3" at bounding box center [1389, 703] width 26 height 26
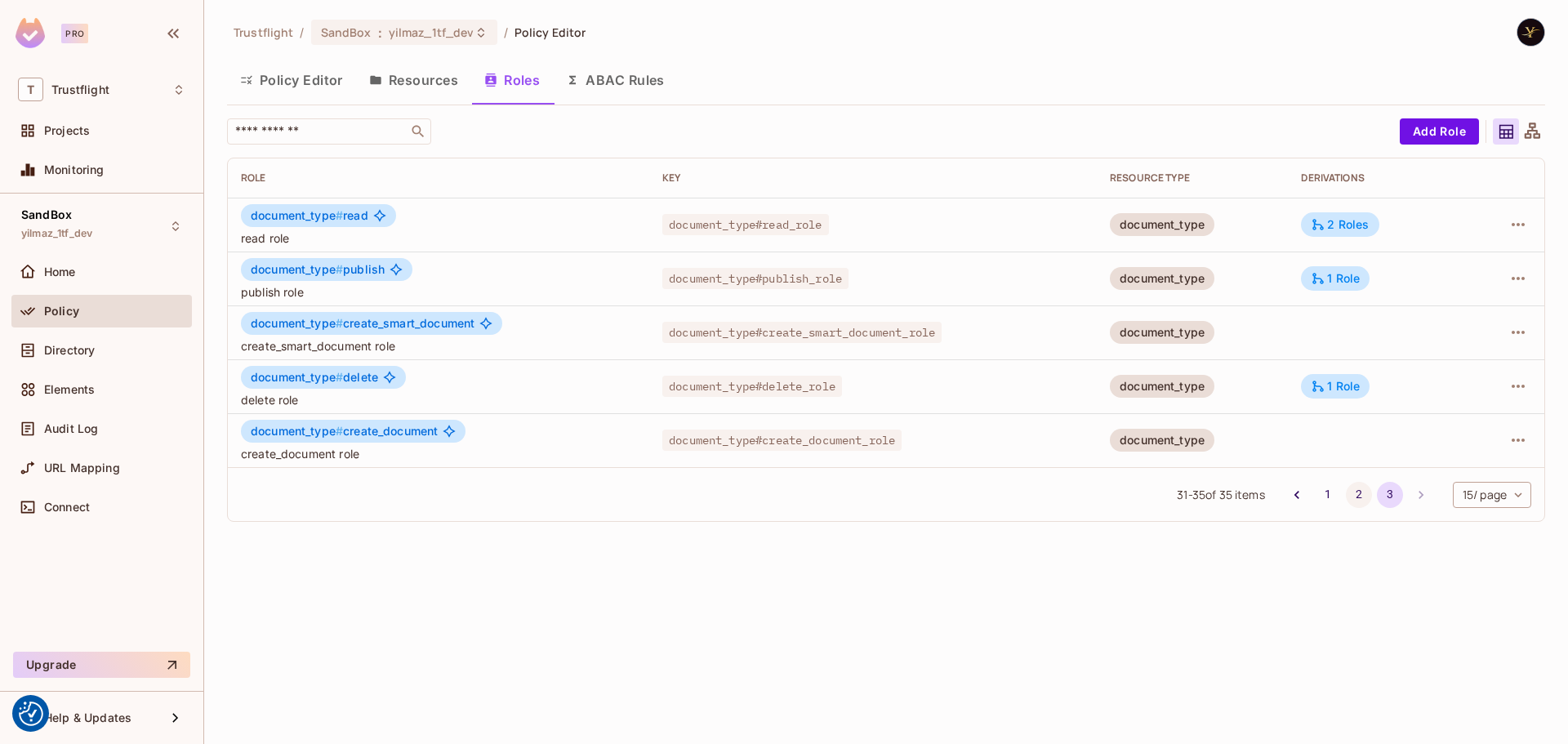
click at [1349, 489] on button "2" at bounding box center [1358, 494] width 26 height 26
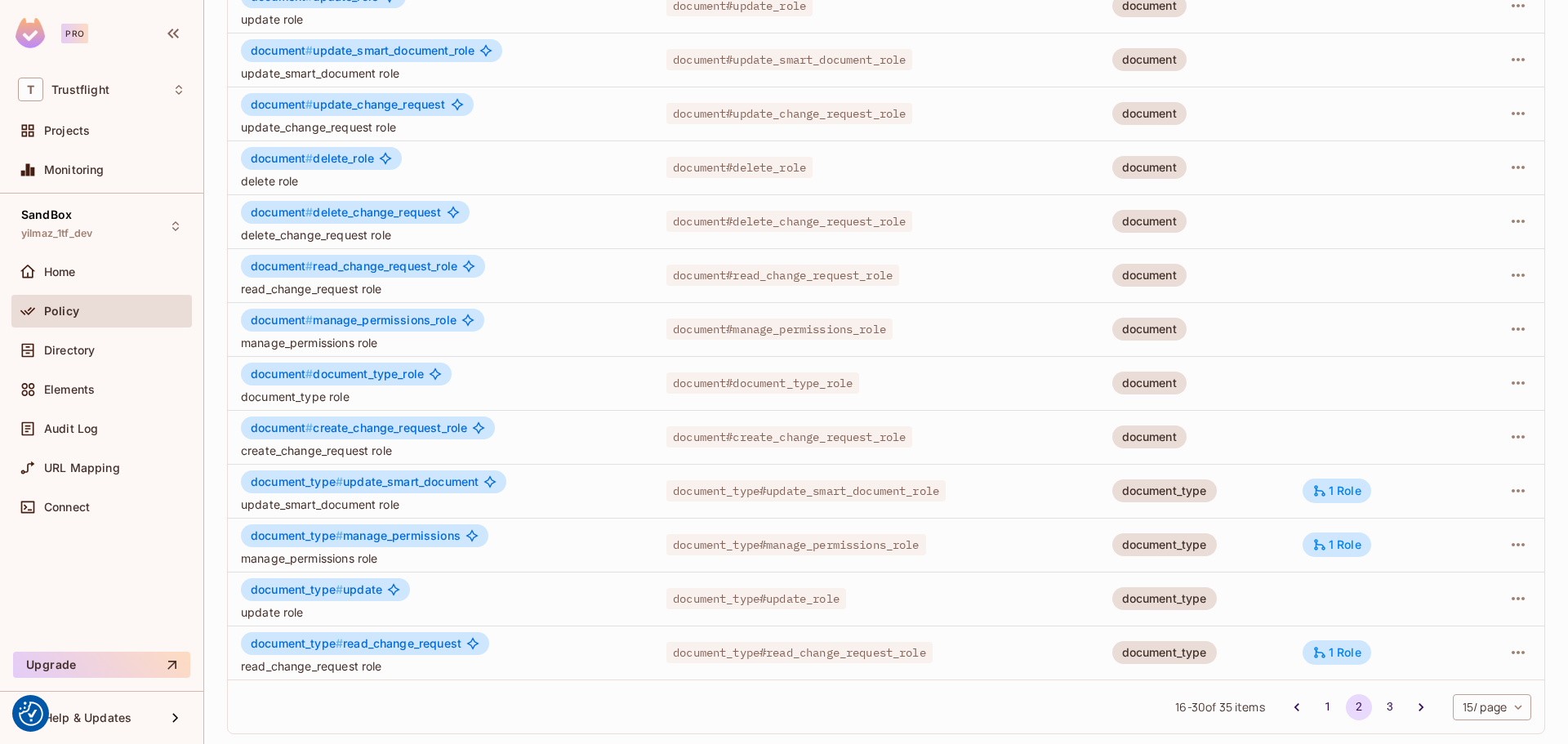
scroll to position [329, 0]
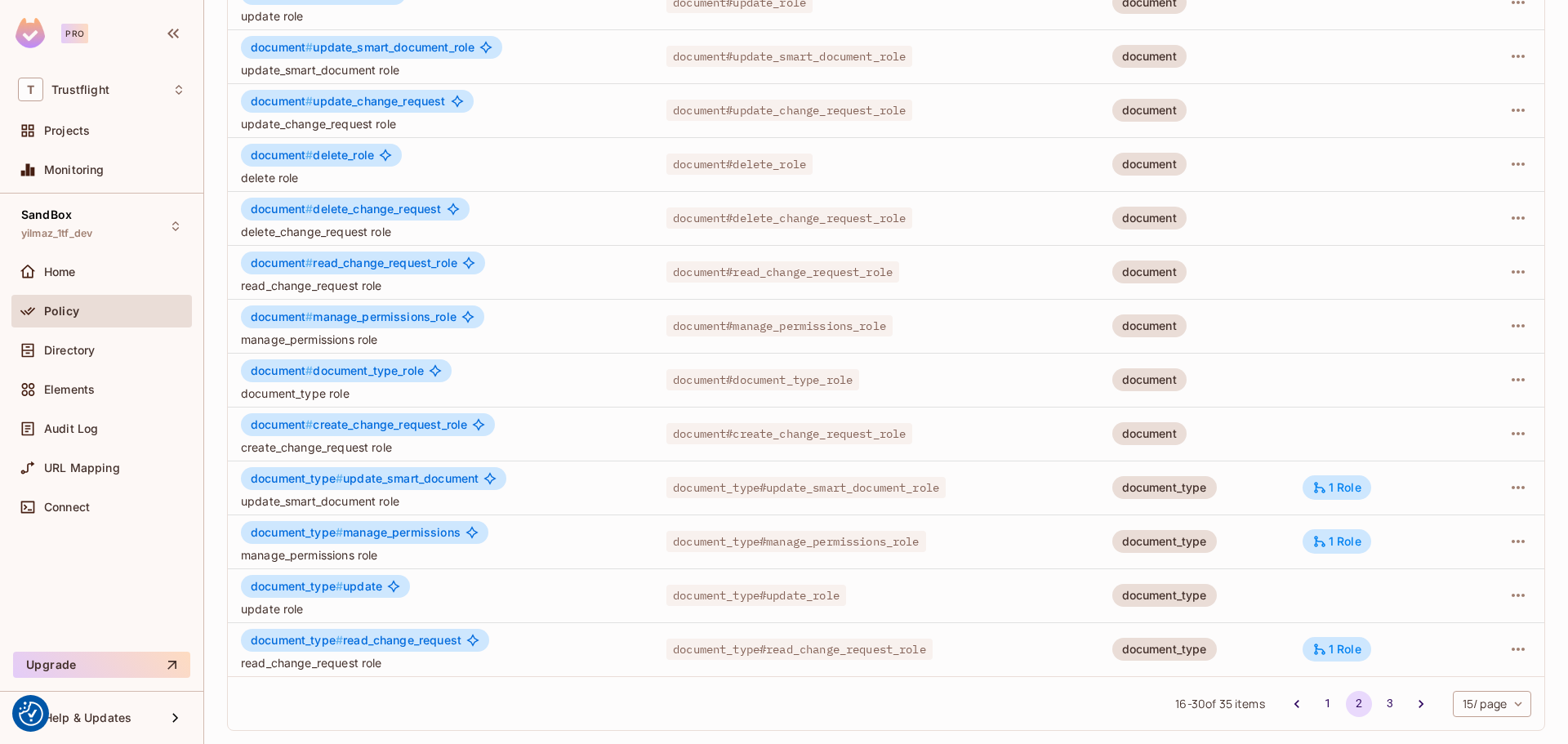
click at [1312, 691] on li "1" at bounding box center [1327, 703] width 31 height 26
click at [1315, 698] on button "1" at bounding box center [1327, 703] width 26 height 26
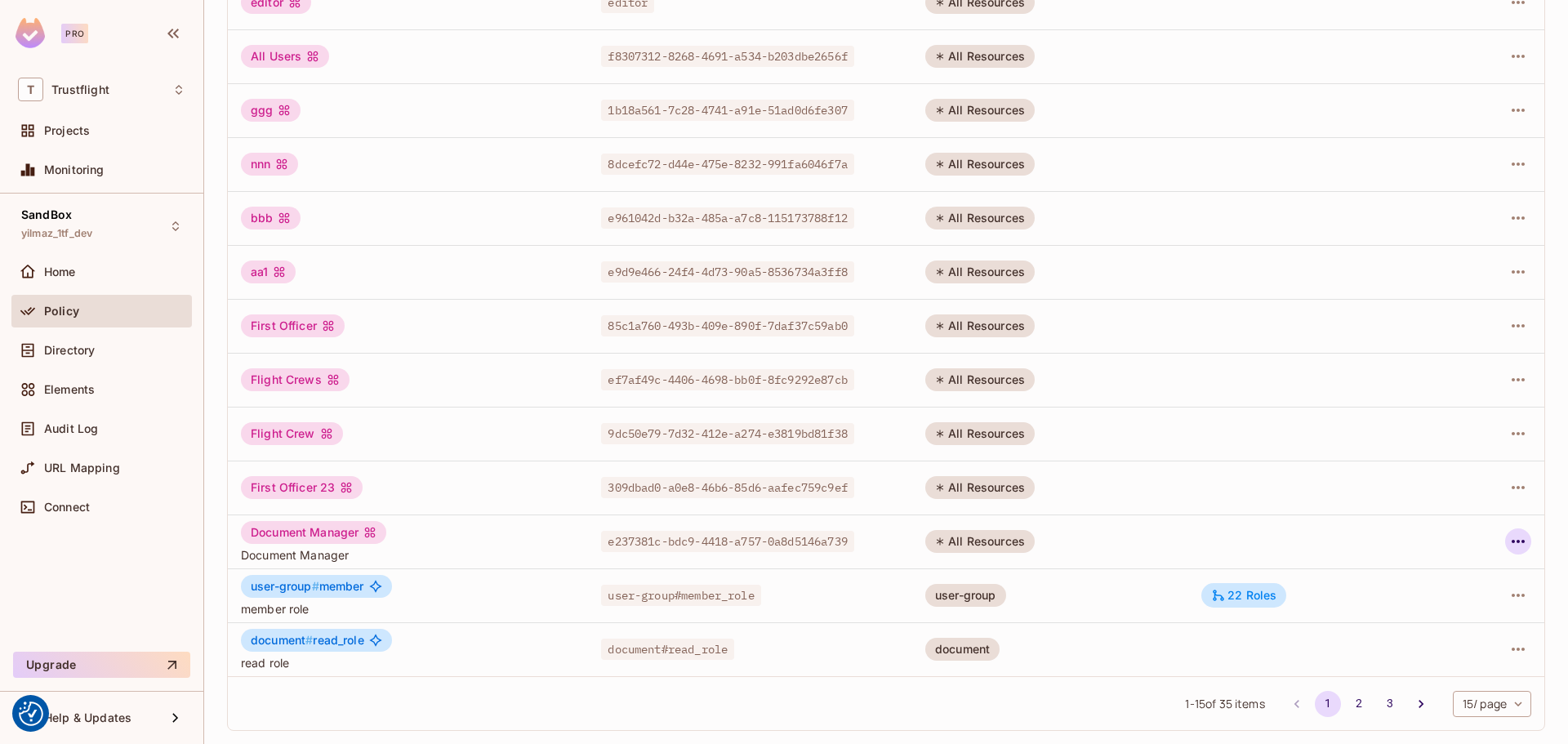
click at [1509, 539] on icon "button" at bounding box center [1518, 541] width 20 height 20
click at [1435, 654] on div "Delete Role" at bounding box center [1440, 650] width 63 height 16
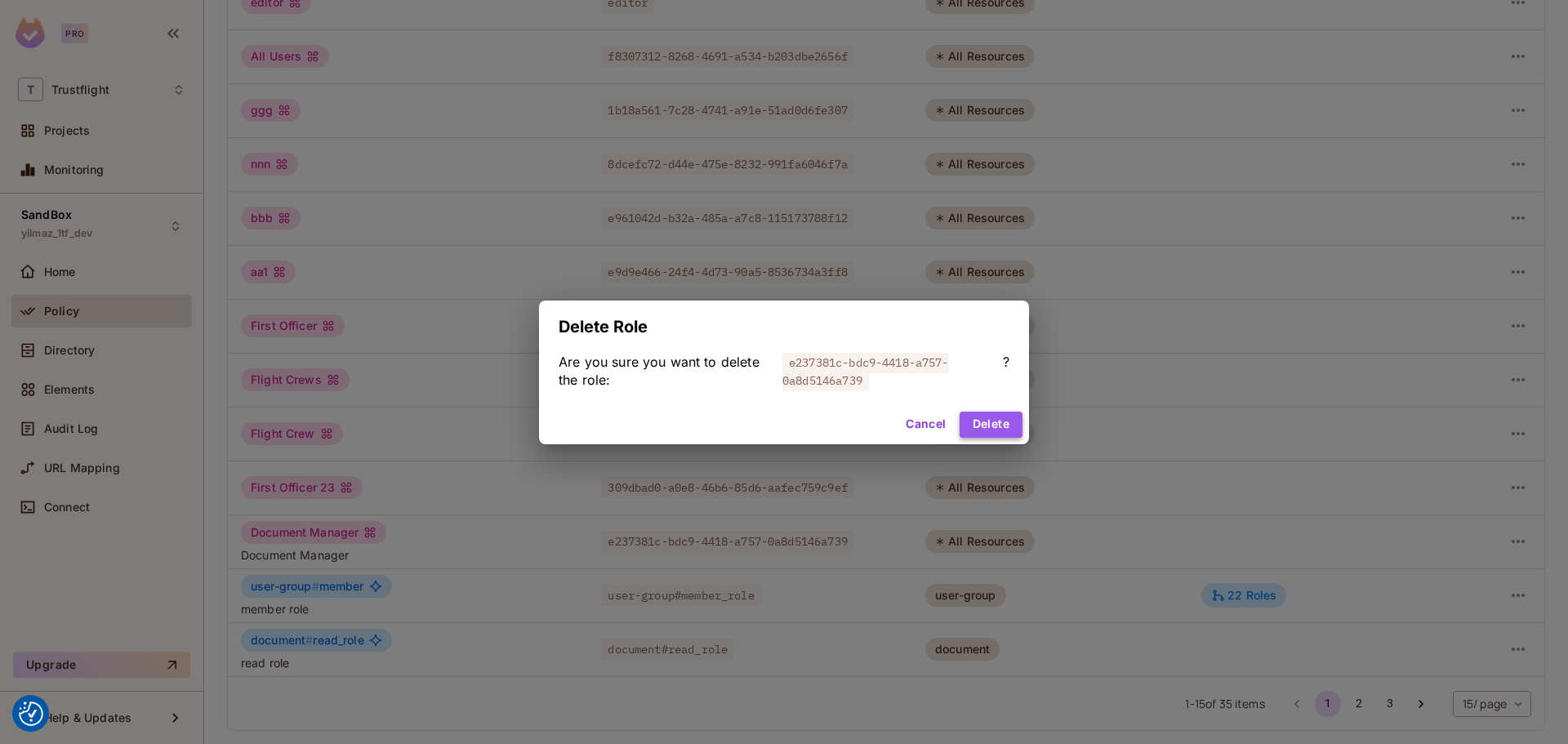
click at [995, 421] on button "Delete" at bounding box center [991, 424] width 63 height 26
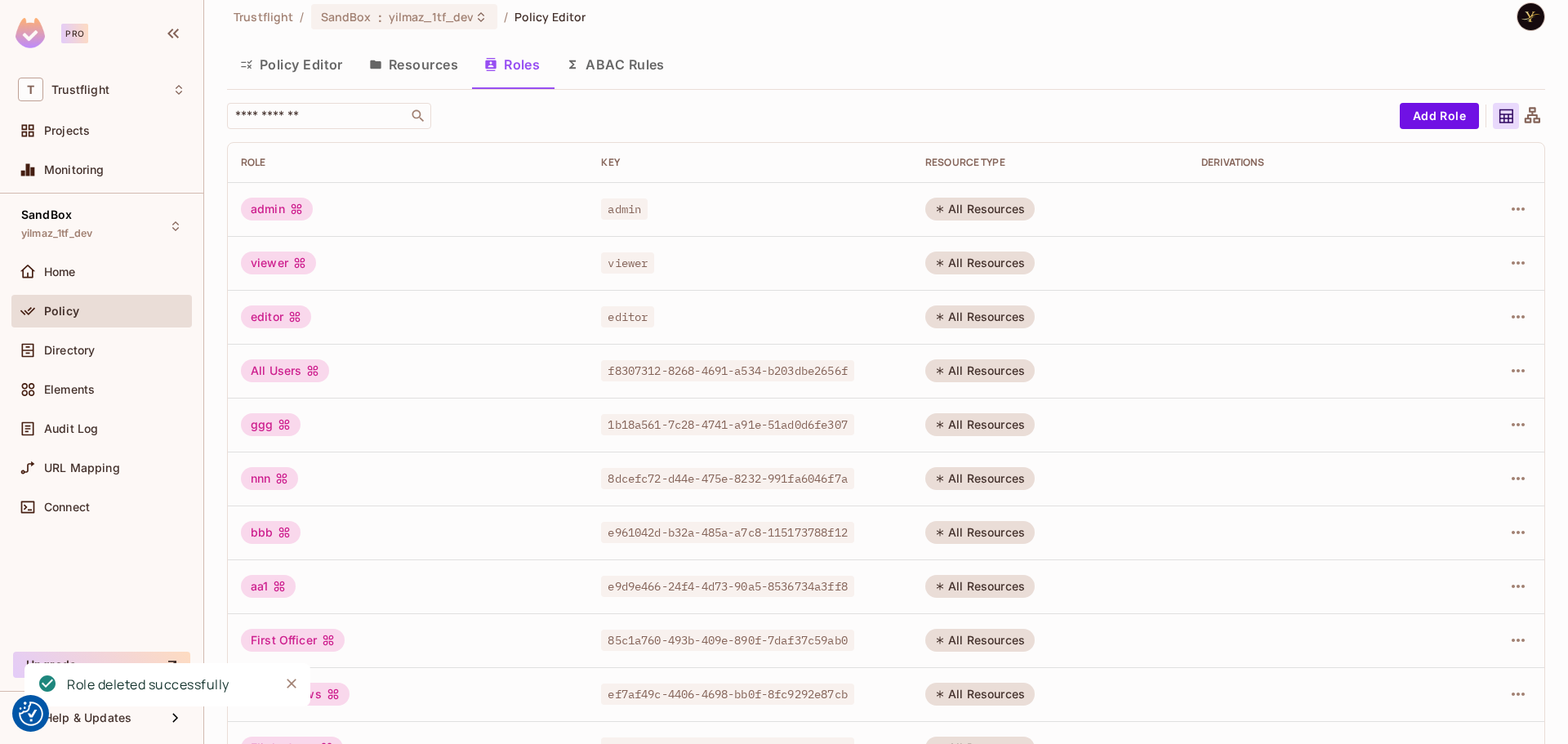
scroll to position [0, 0]
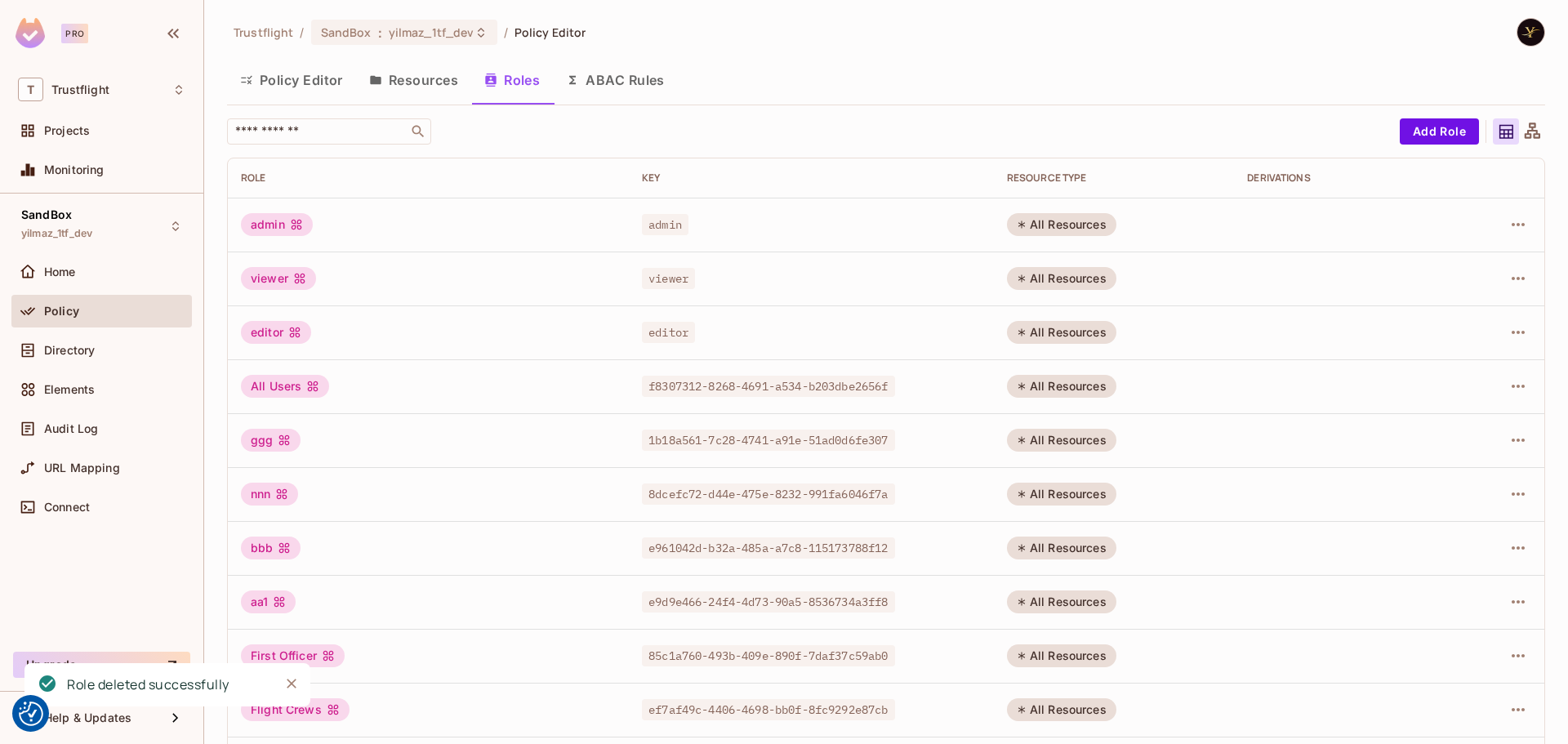
click at [780, 31] on div "Trustflight / SandBox : yilmaz_1tf_dev / Policy Editor" at bounding box center [886, 32] width 1318 height 29
click at [1514, 545] on icon "button" at bounding box center [1518, 547] width 20 height 20
click at [1425, 660] on div "Delete Role" at bounding box center [1440, 656] width 63 height 16
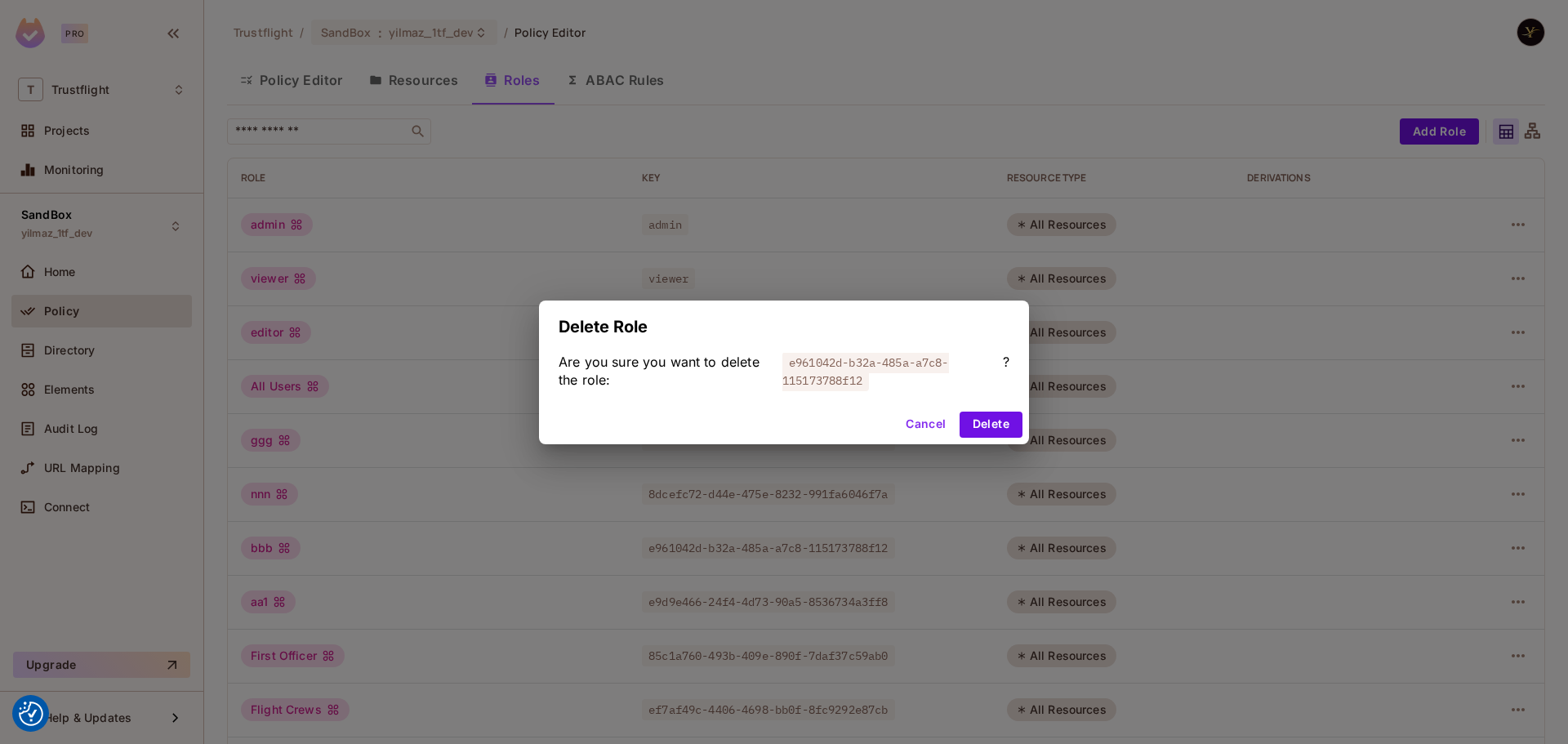
click at [933, 429] on button "Cancel" at bounding box center [926, 424] width 54 height 26
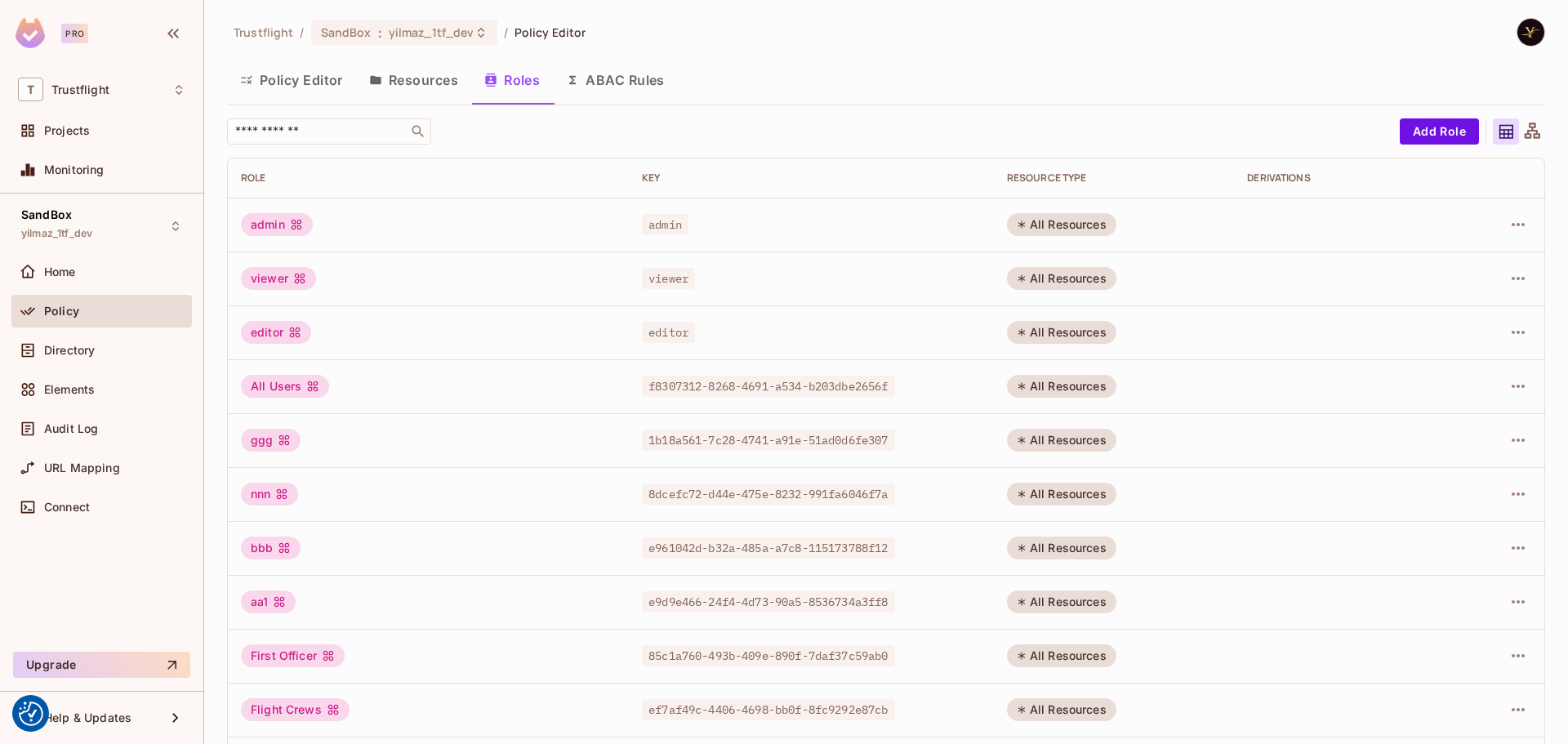
click at [832, 65] on div "Policy Editor Resources Roles ABAC Rules" at bounding box center [886, 79] width 1318 height 41
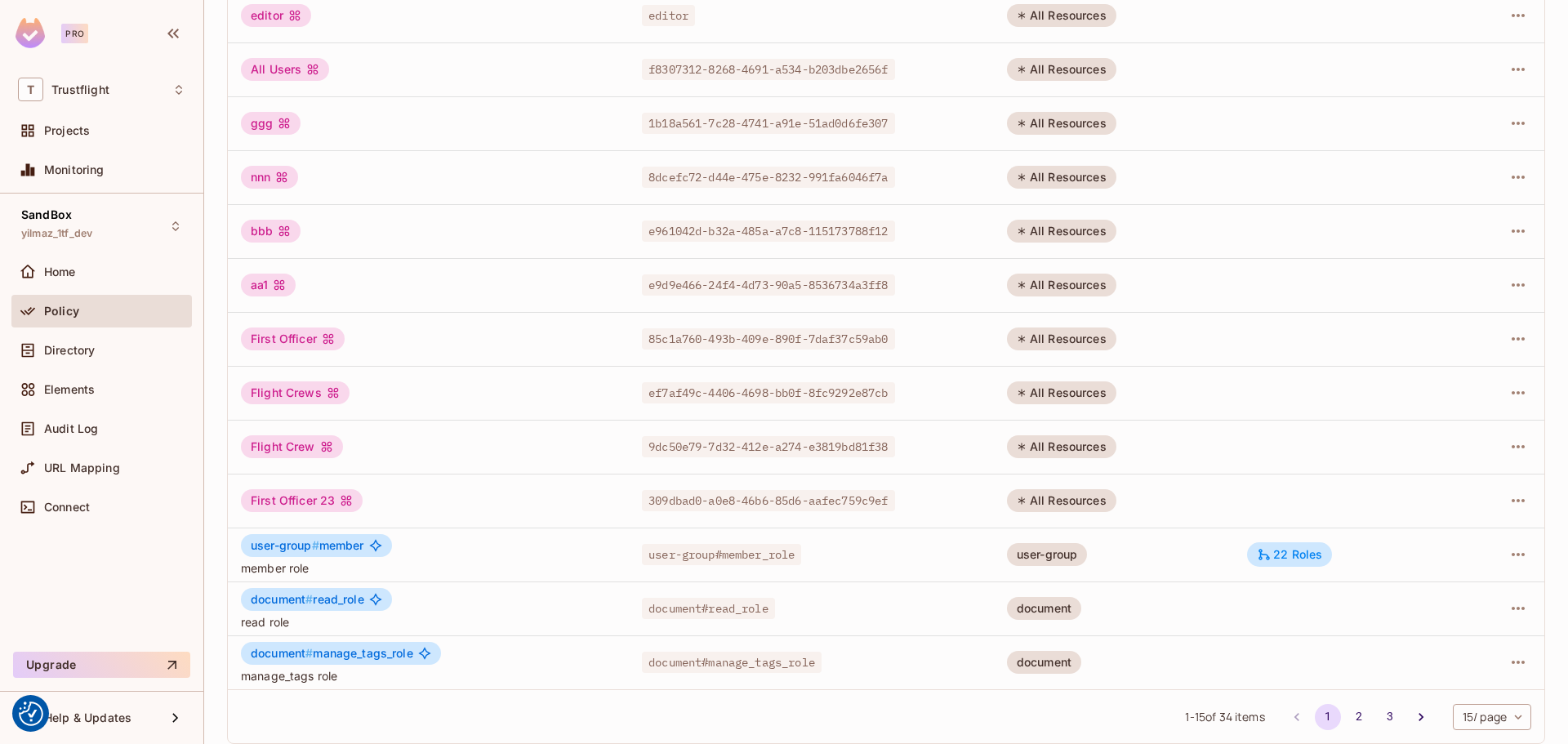
scroll to position [329, 0]
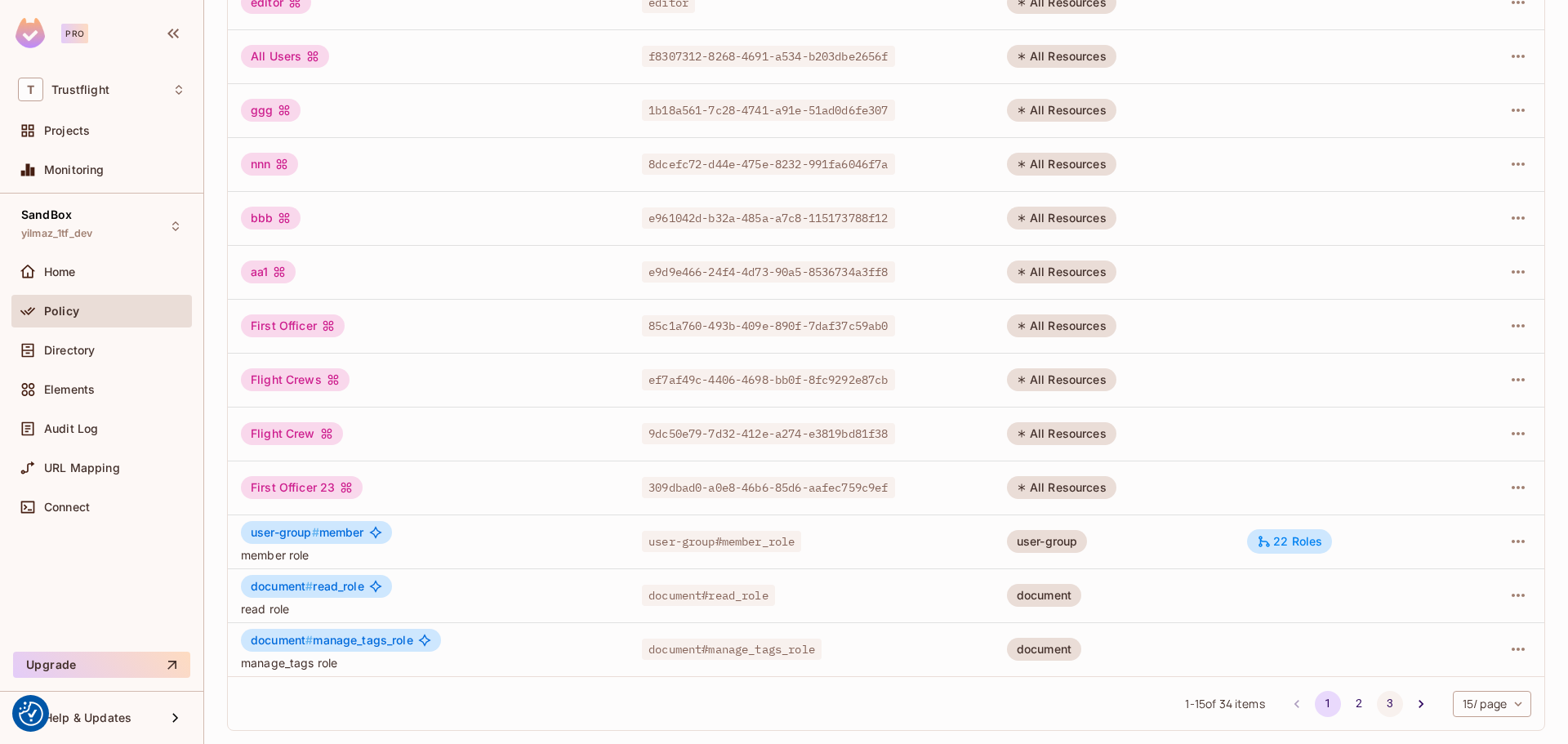
click at [1377, 698] on button "3" at bounding box center [1389, 703] width 26 height 26
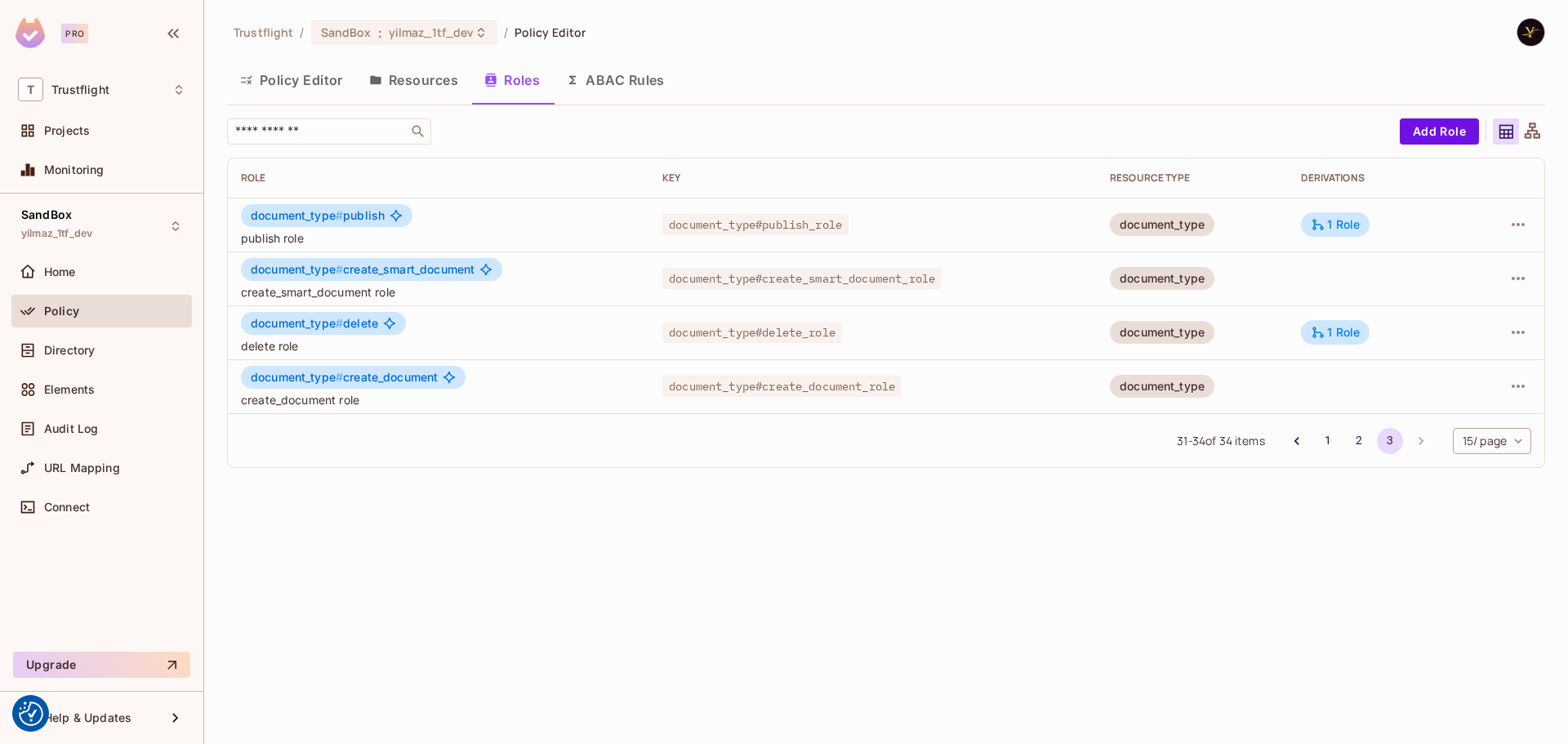
scroll to position [0, 0]
click at [1323, 437] on button "1" at bounding box center [1327, 440] width 26 height 26
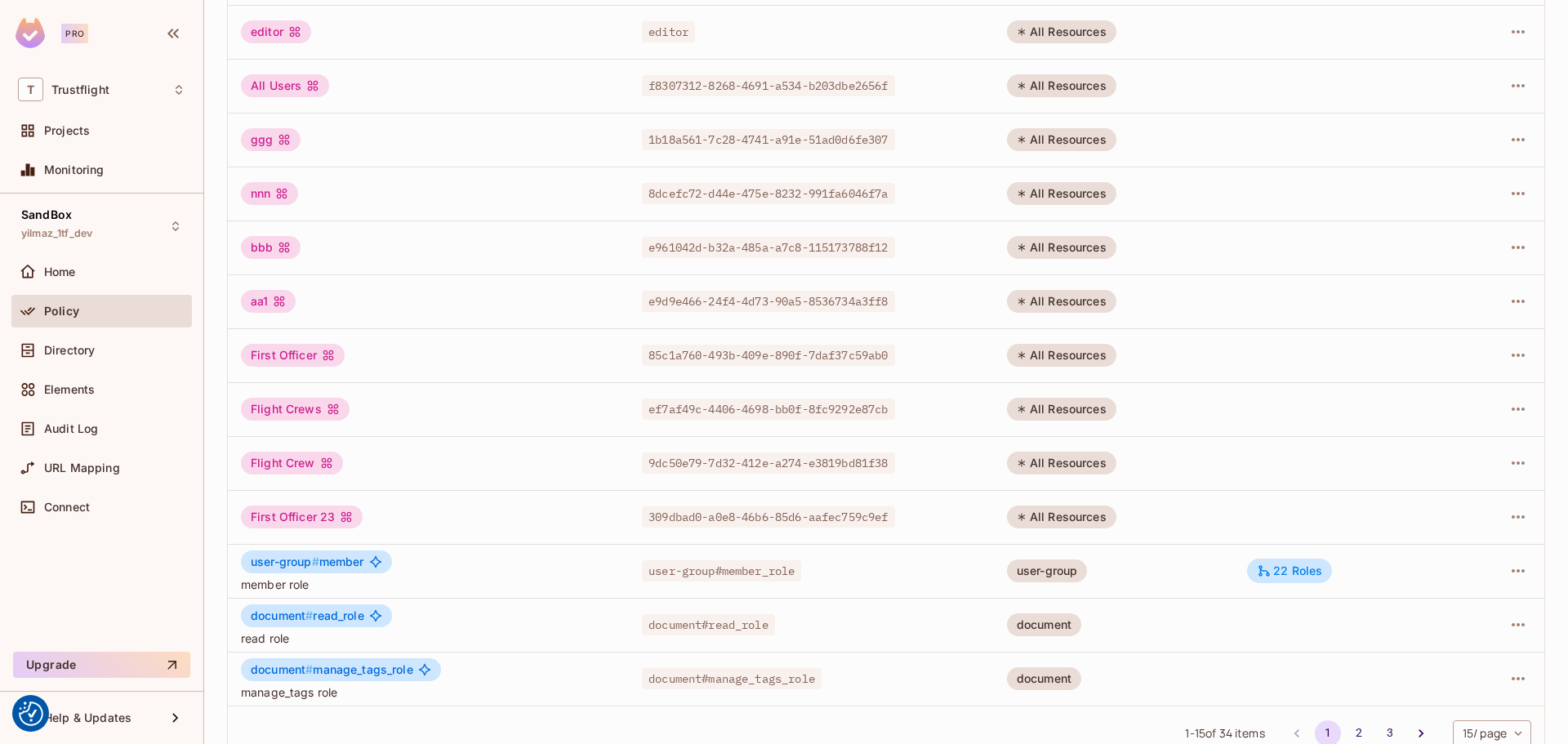
scroll to position [329, 0]
